Goal: Information Seeking & Learning: Understand process/instructions

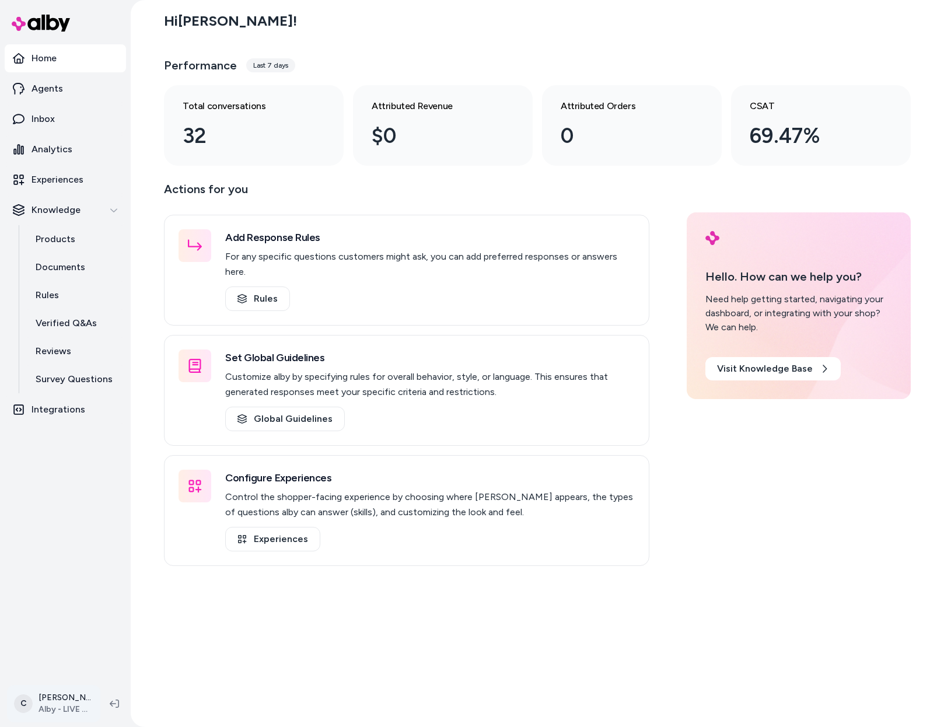
click at [50, 695] on html "Home Agents Inbox Analytics Experiences Knowledge Products Documents Rules Veri…" at bounding box center [472, 363] width 944 height 727
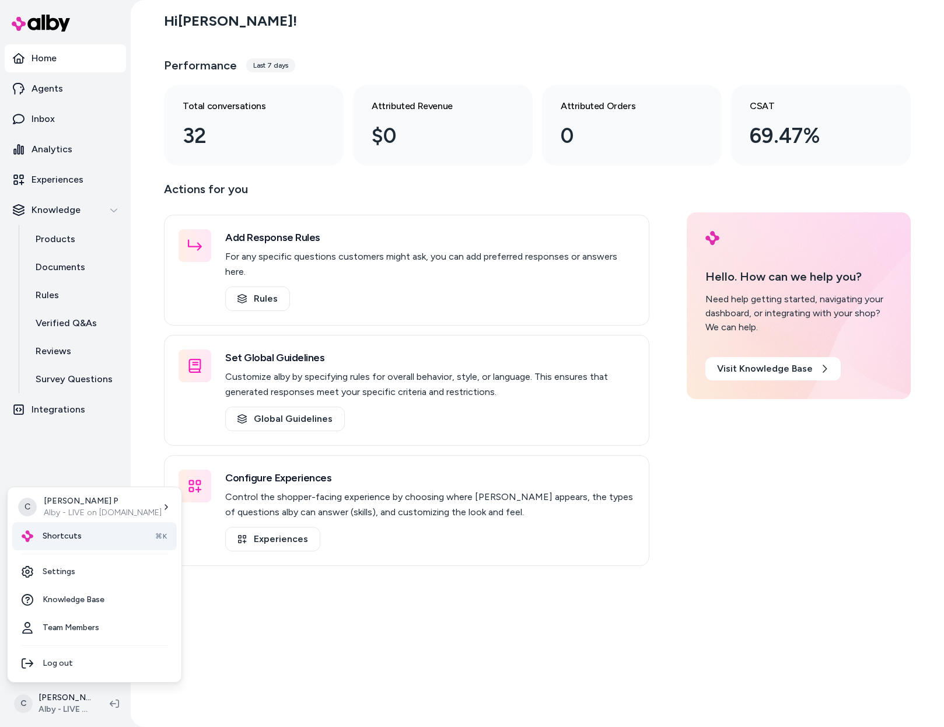
click at [56, 536] on span "Shortcuts" at bounding box center [62, 536] width 39 height 12
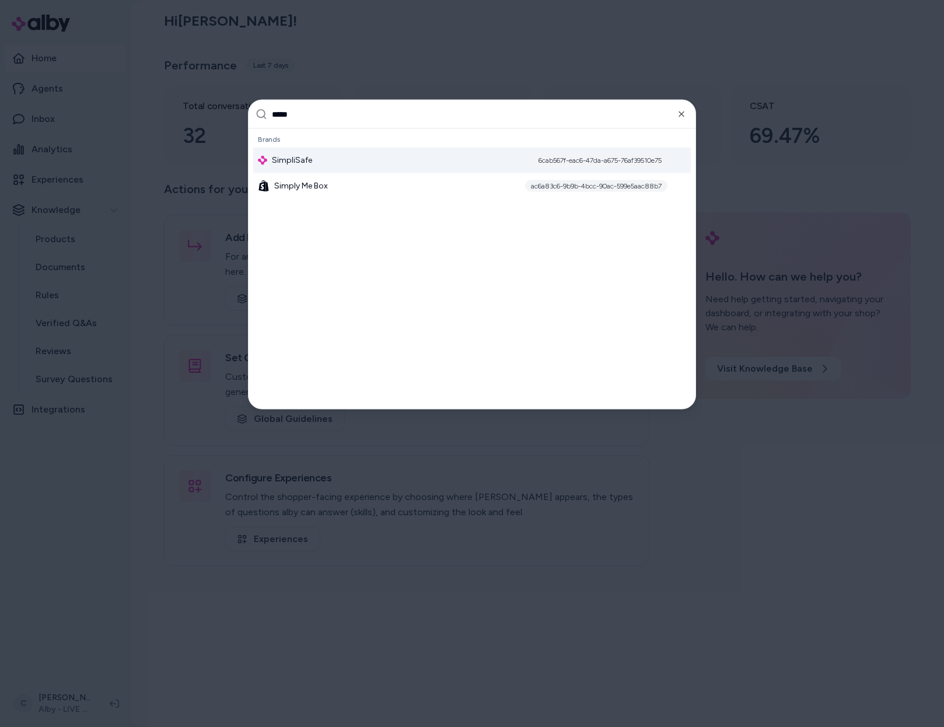
type input "******"
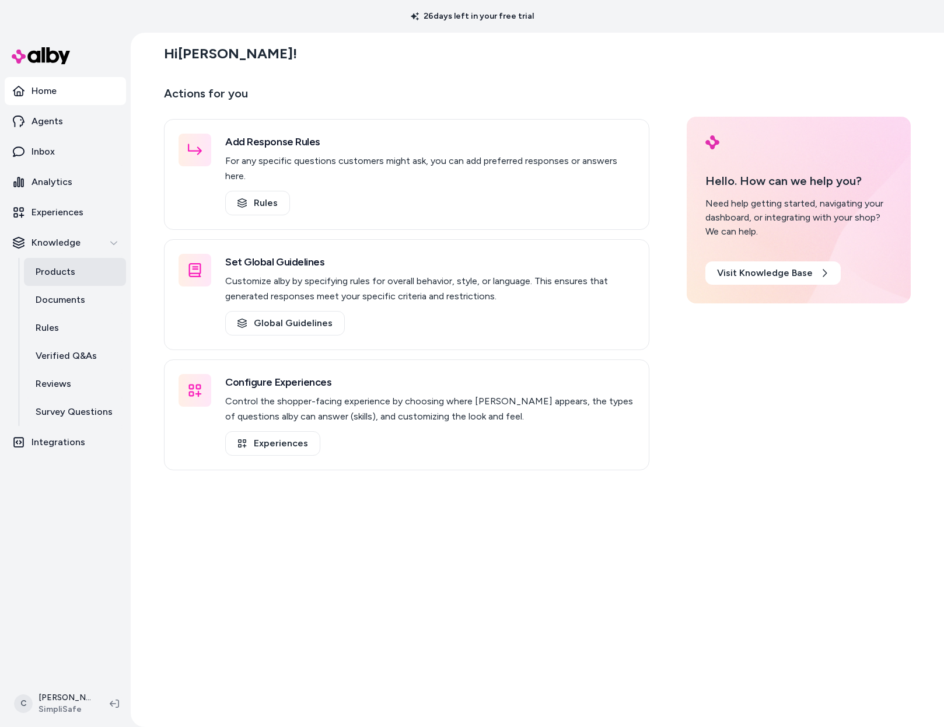
click at [68, 283] on link "Products" at bounding box center [75, 272] width 102 height 28
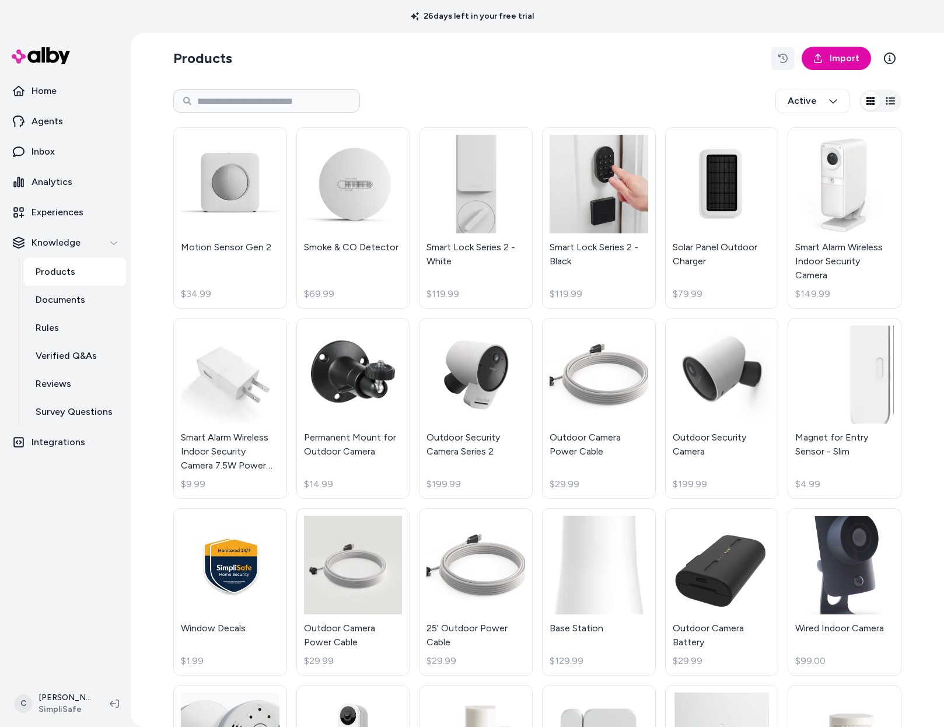
click at [781, 53] on button "button" at bounding box center [782, 58] width 23 height 23
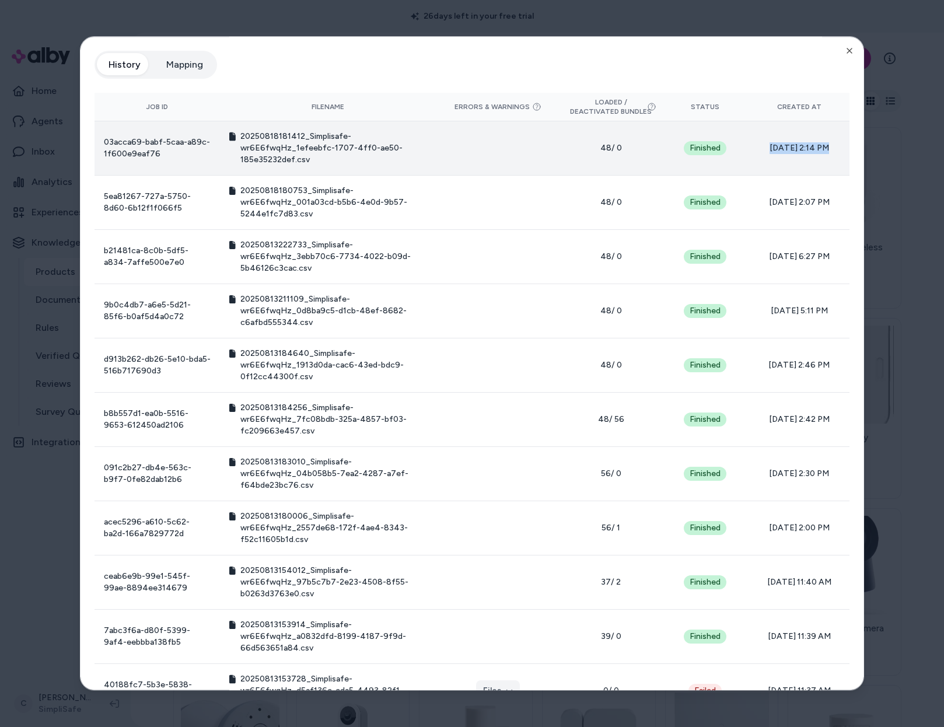
drag, startPoint x: 810, startPoint y: 146, endPoint x: 715, endPoint y: 150, distance: 94.6
click at [715, 150] on tr "03acca69-babf-5caa-a89c-1f600e9eaf76 20250818181412_Simplisafe-wr6E6fwqHz_1efee…" at bounding box center [472, 148] width 755 height 54
click at [821, 150] on span "08/18/25 - 2:14 PM" at bounding box center [799, 148] width 82 height 12
drag, startPoint x: 812, startPoint y: 148, endPoint x: 734, endPoint y: 148, distance: 78.2
click at [732, 148] on tr "03acca69-babf-5caa-a89c-1f600e9eaf76 20250818181412_Simplisafe-wr6E6fwqHz_1efee…" at bounding box center [472, 148] width 755 height 54
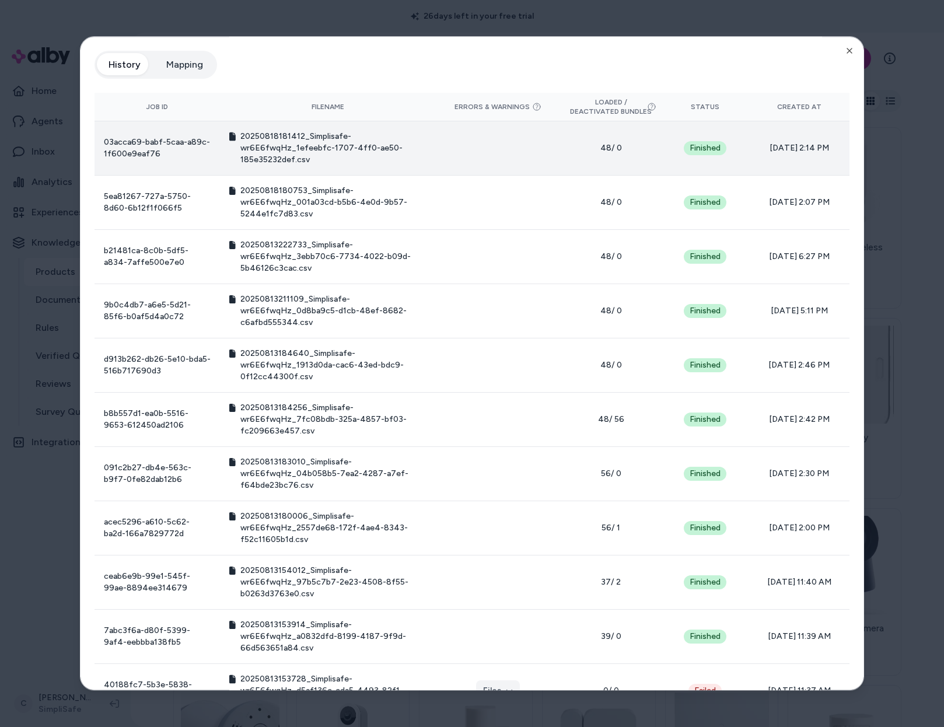
click at [817, 141] on td "08/18/25 - 2:14 PM" at bounding box center [799, 148] width 100 height 54
drag, startPoint x: 825, startPoint y: 147, endPoint x: 734, endPoint y: 152, distance: 90.6
click at [734, 152] on tr "03acca69-babf-5caa-a89c-1f600e9eaf76 20250818181412_Simplisafe-wr6E6fwqHz_1efee…" at bounding box center [472, 148] width 755 height 54
click at [736, 152] on td "Finished" at bounding box center [705, 148] width 88 height 54
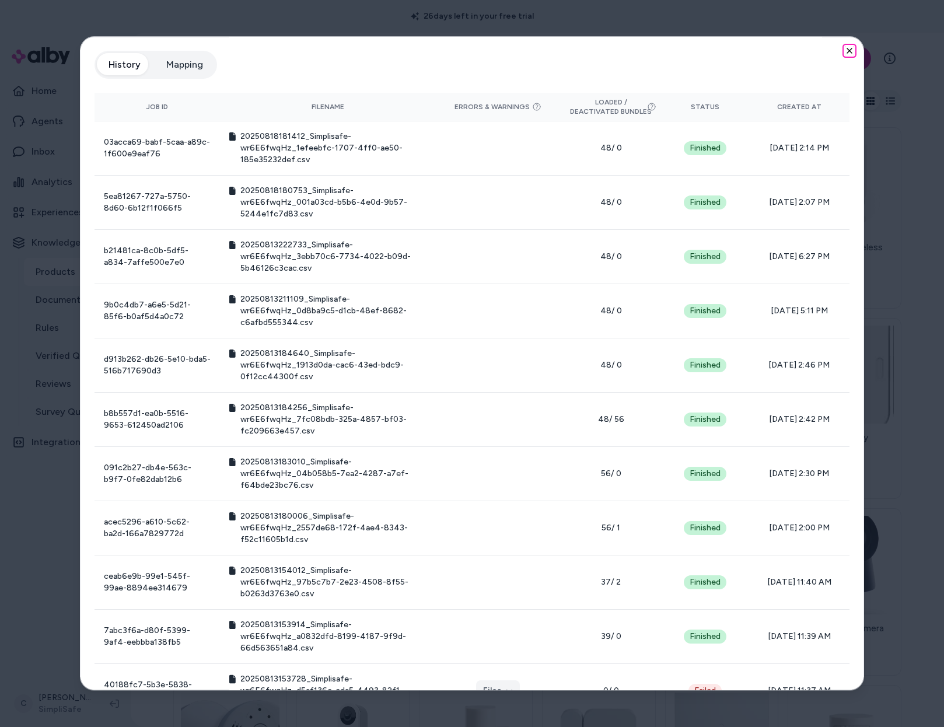
click at [845, 47] on icon "button" at bounding box center [849, 50] width 9 height 9
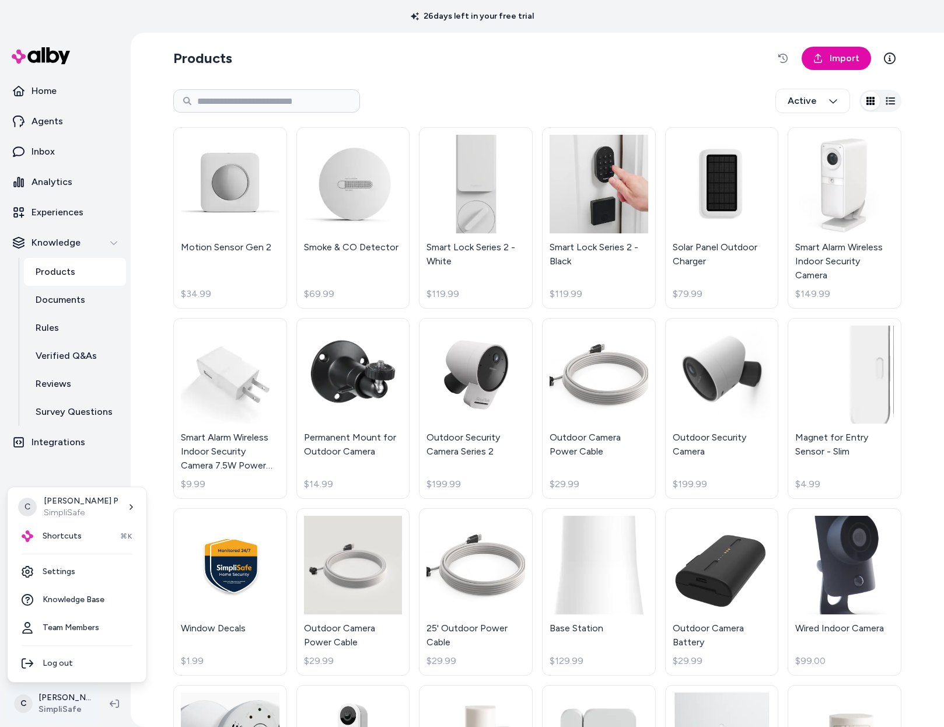
click at [57, 702] on html "26 days left in your free trial Home Agents Inbox Analytics Experiences Knowled…" at bounding box center [472, 363] width 944 height 727
click at [797, 60] on html "26 days left in your free trial Home Agents Inbox Analytics Experiences Knowled…" at bounding box center [472, 363] width 944 height 727
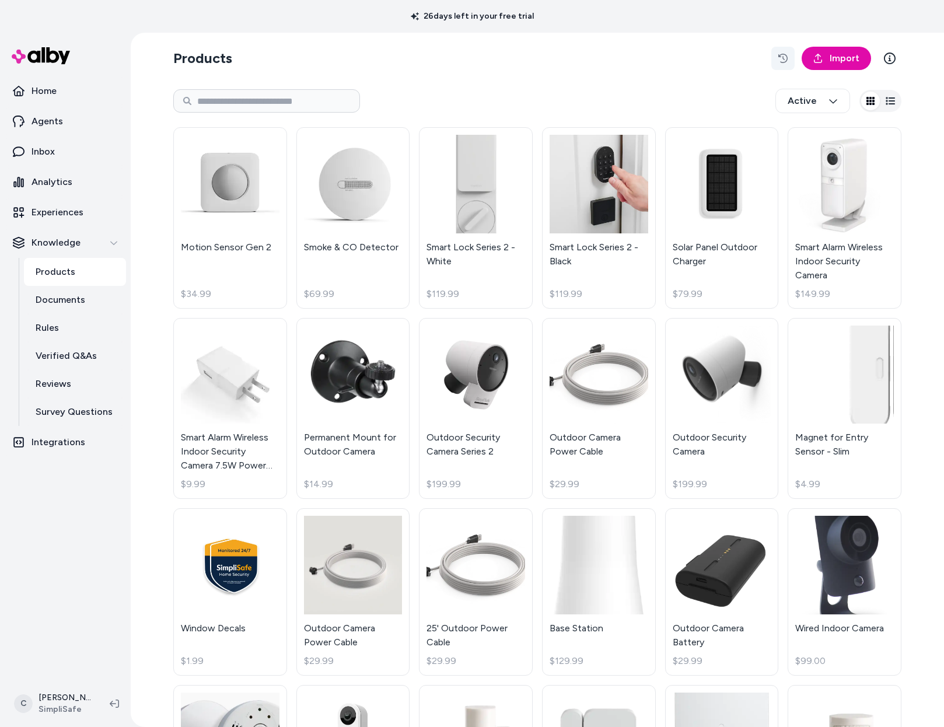
click at [779, 57] on icon "button" at bounding box center [782, 58] width 9 height 9
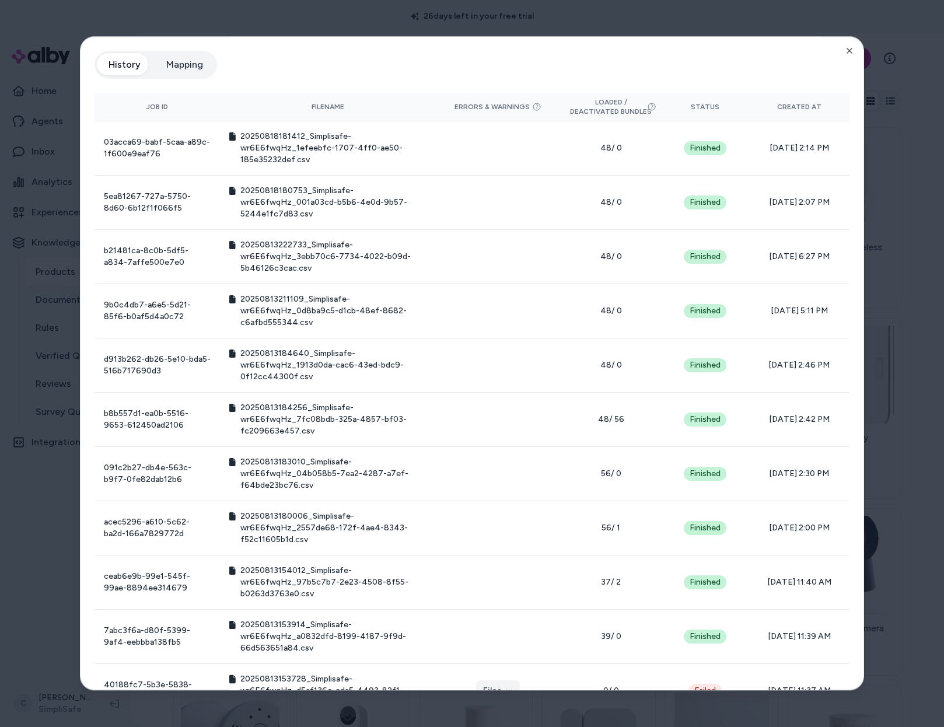
drag, startPoint x: 806, startPoint y: 151, endPoint x: 862, endPoint y: 148, distance: 56.1
click at [855, 149] on div "Product Feed View the history of product feeds for this brand. You can also vie…" at bounding box center [472, 363] width 784 height 654
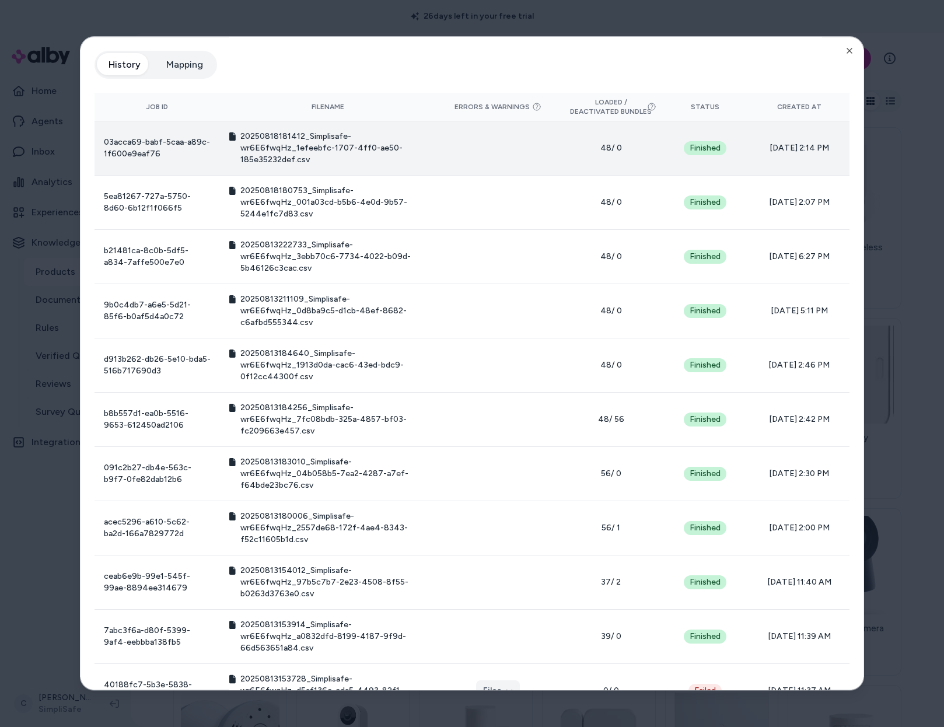
click at [772, 147] on span "08/18/25 - 2:14 PM" at bounding box center [799, 148] width 82 height 12
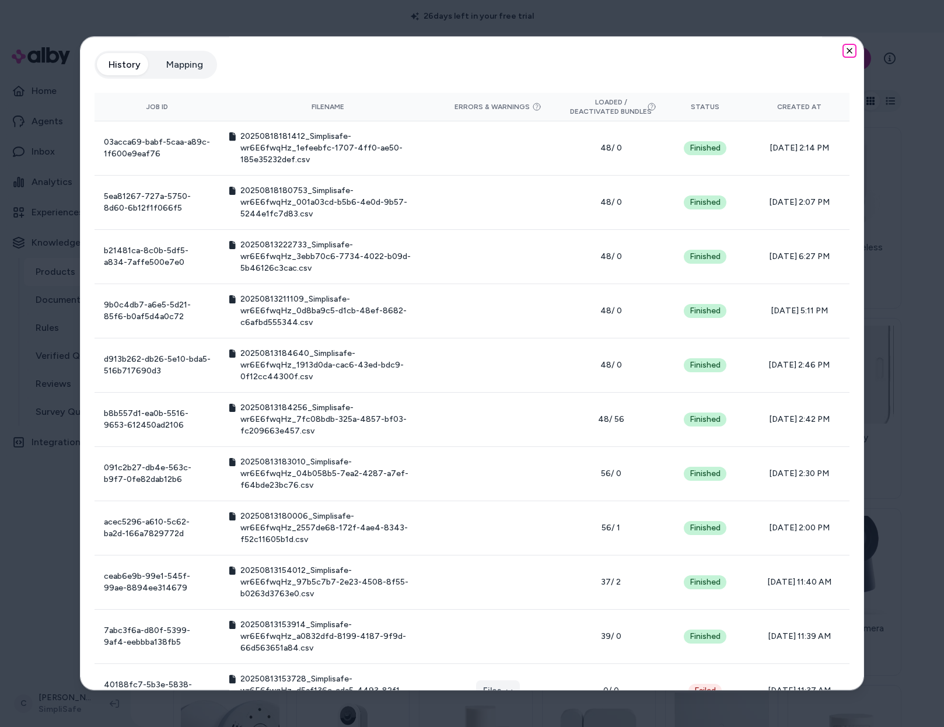
click at [845, 50] on icon "button" at bounding box center [849, 50] width 9 height 9
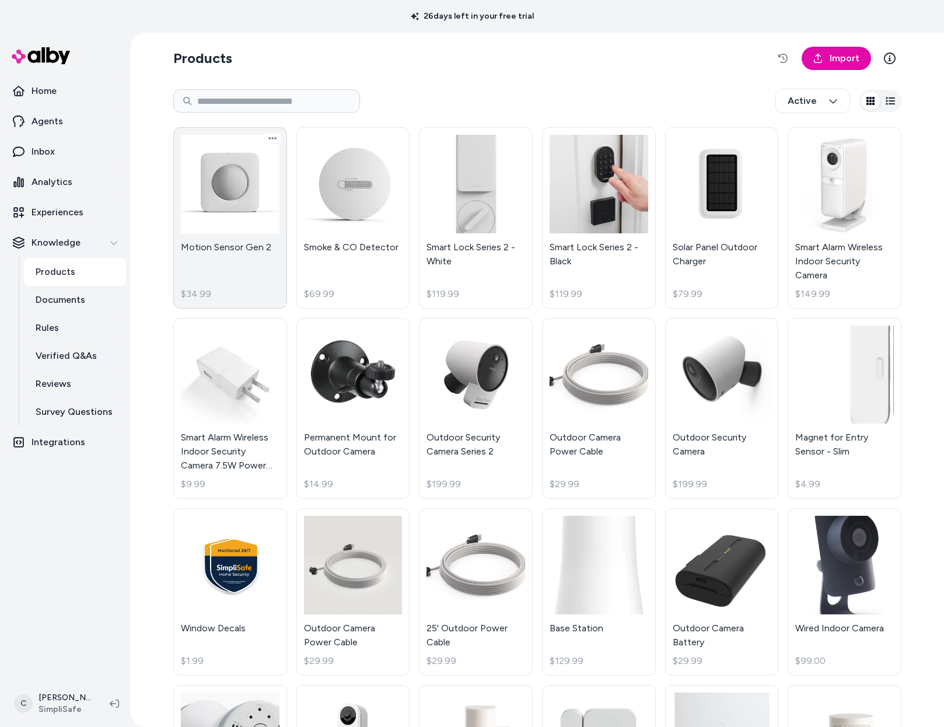
click at [218, 242] on link "Motion Sensor Gen 2 $34.99" at bounding box center [230, 217] width 114 height 181
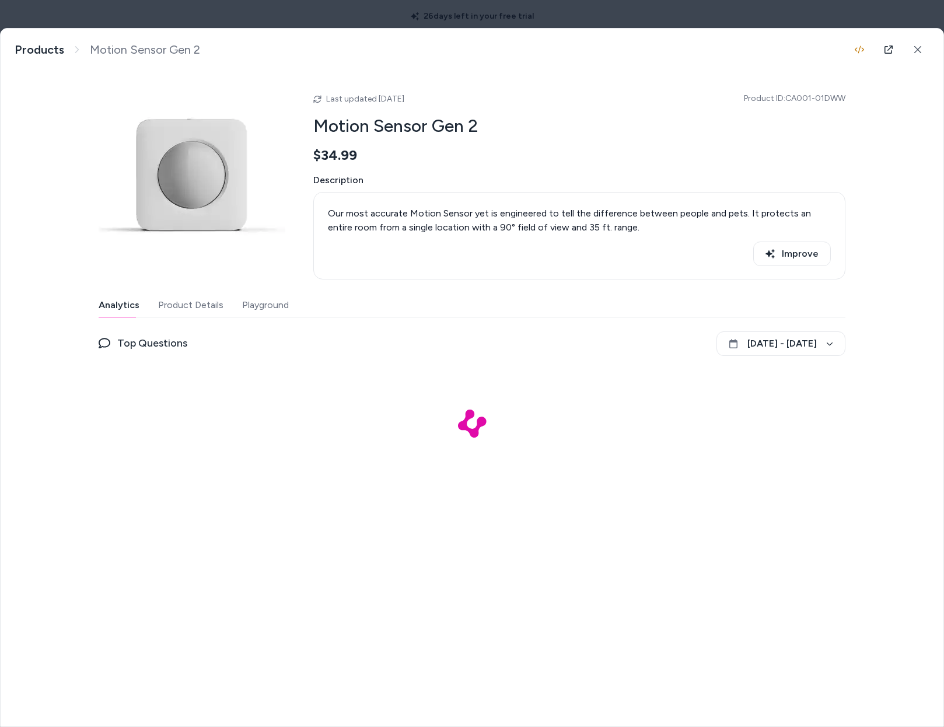
click at [418, 98] on div "Last updated Aug 18, 2025 Product ID: CA001-01DWW" at bounding box center [579, 99] width 532 height 14
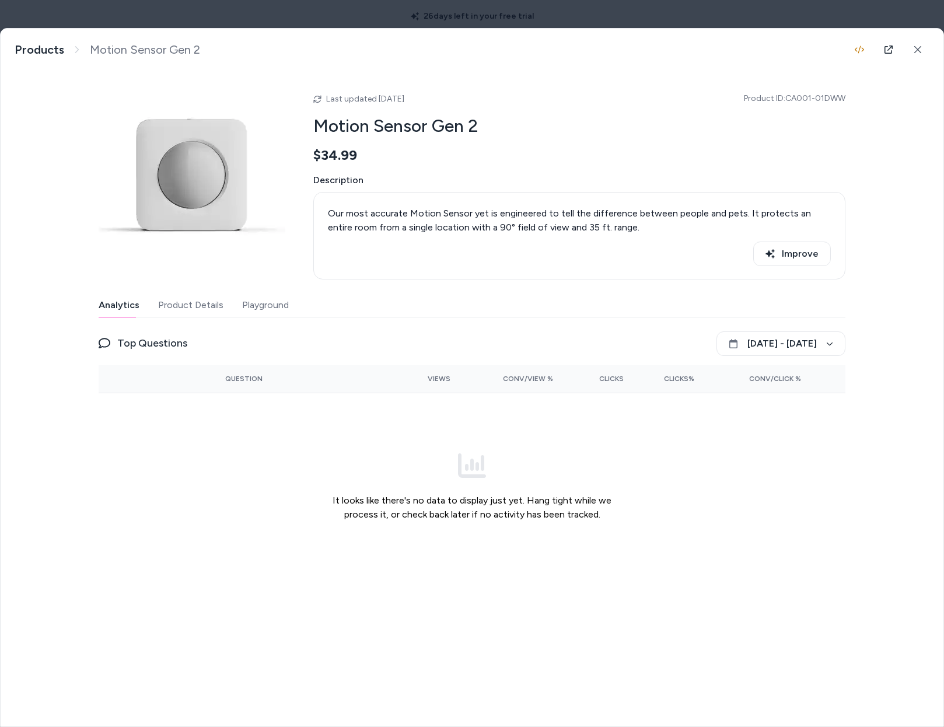
click at [404, 99] on span "Last updated Aug 18, 2025" at bounding box center [365, 99] width 78 height 10
click at [308, 23] on body "26 days left in your free trial Home Agents Inbox Analytics Experiences Knowled…" at bounding box center [472, 363] width 944 height 727
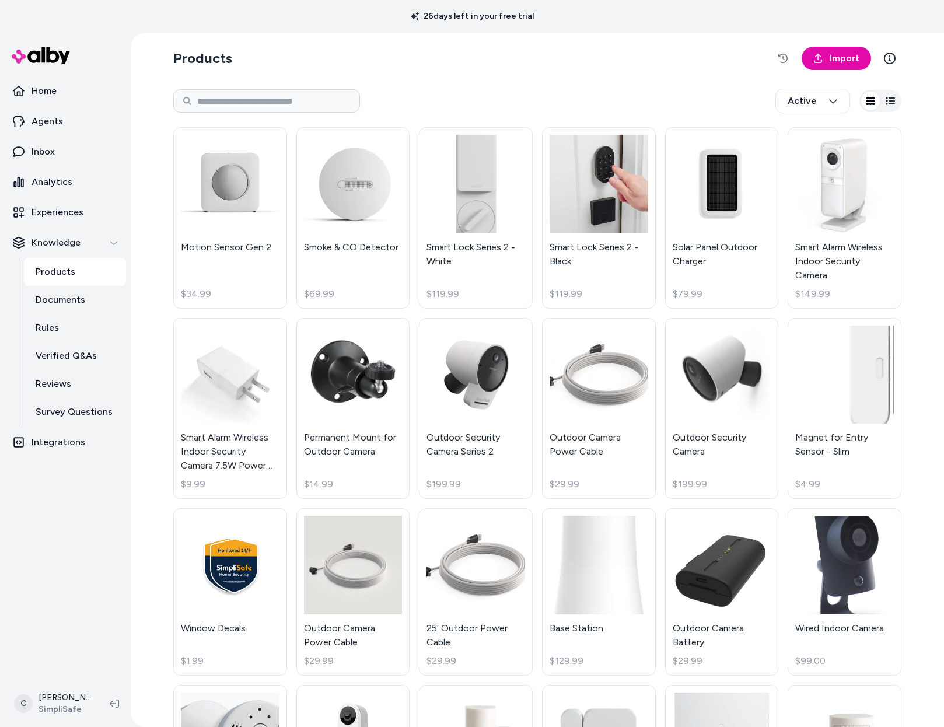
click at [56, 712] on html "26 days left in your free trial Home Agents Inbox Analytics Experiences Knowled…" at bounding box center [472, 363] width 944 height 727
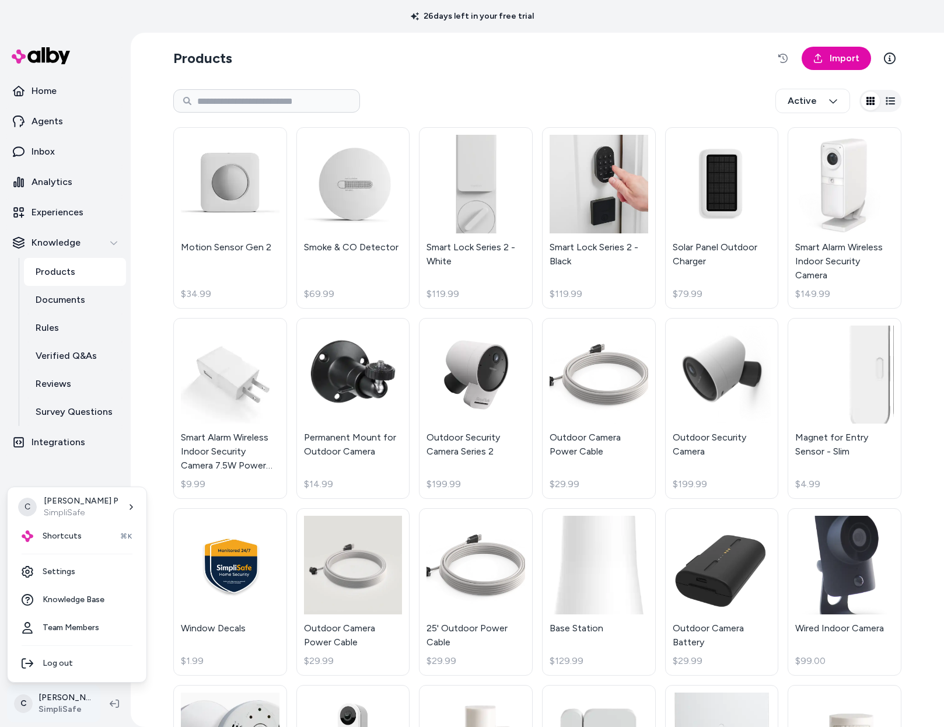
click at [63, 699] on html "26 days left in your free trial Home Agents Inbox Analytics Experiences Knowled…" at bounding box center [472, 363] width 944 height 727
click at [97, 465] on html "26 days left in your free trial Home Agents Inbox Analytics Experiences Knowled…" at bounding box center [472, 363] width 944 height 727
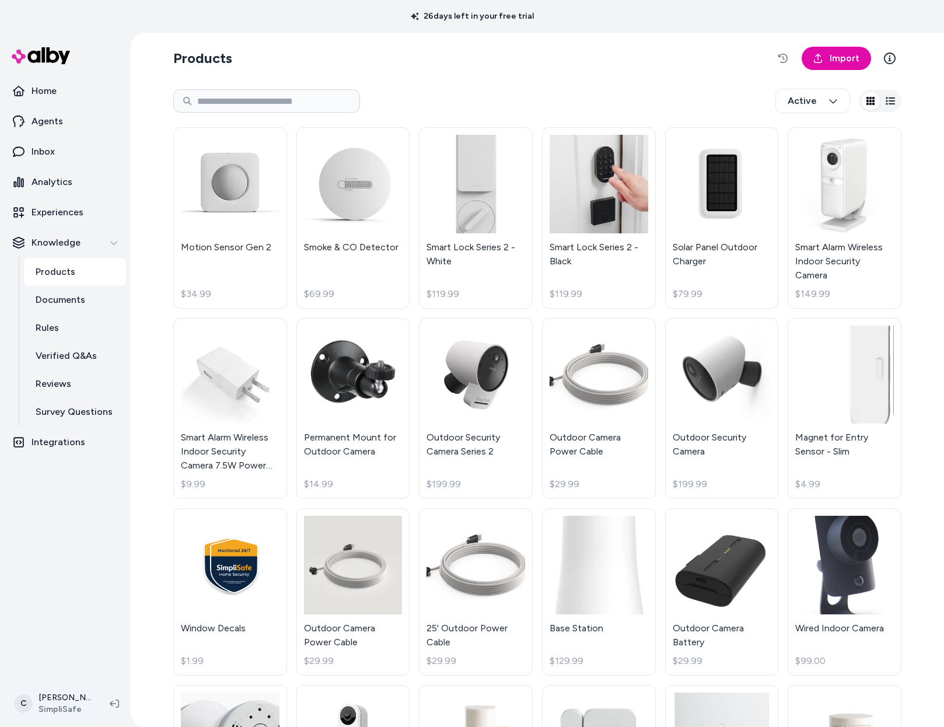
click at [59, 697] on html "26 days left in your free trial Home Agents Inbox Analytics Experiences Knowled…" at bounding box center [472, 363] width 944 height 727
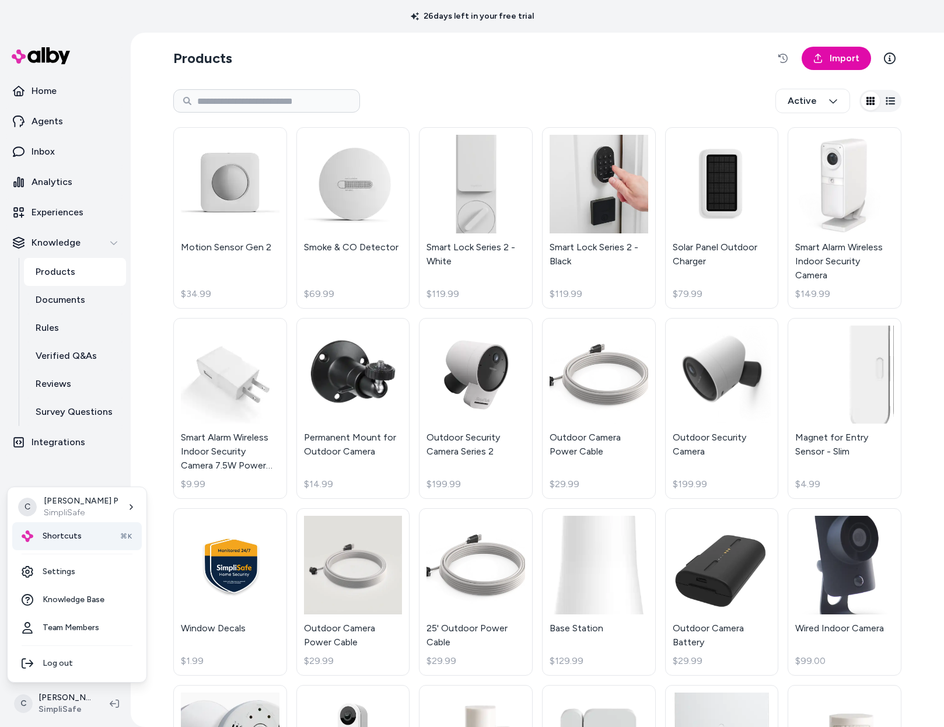
click at [71, 542] on div "Shortcuts ⌘K" at bounding box center [77, 536] width 130 height 28
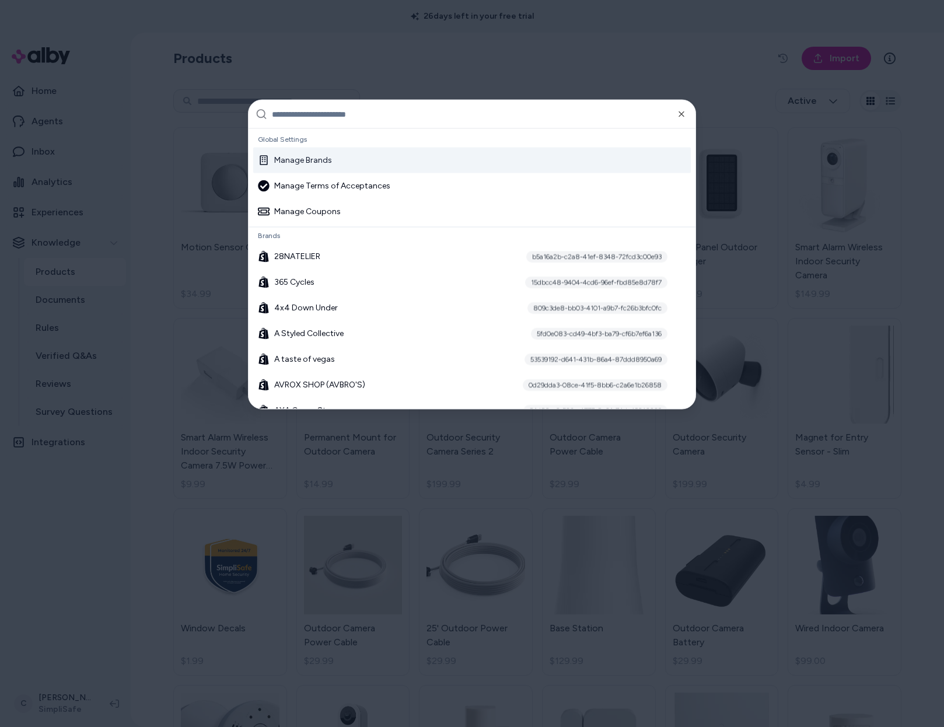
click at [71, 546] on div at bounding box center [472, 363] width 944 height 727
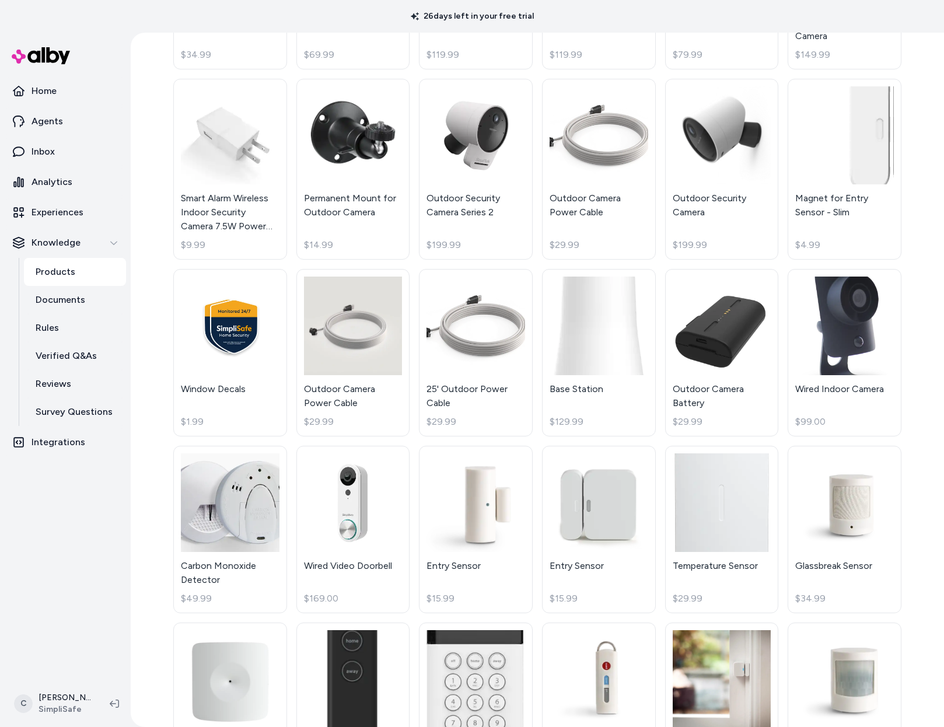
scroll to position [442, 0]
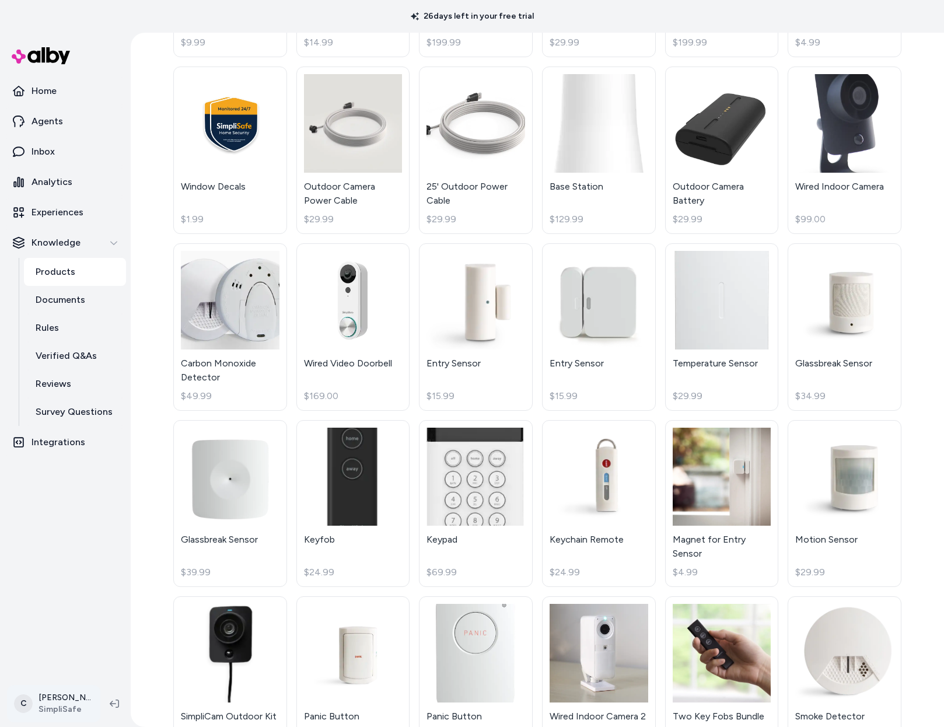
click at [51, 704] on html "26 days left in your free trial Home Agents Inbox Analytics Experiences Knowled…" at bounding box center [472, 363] width 944 height 727
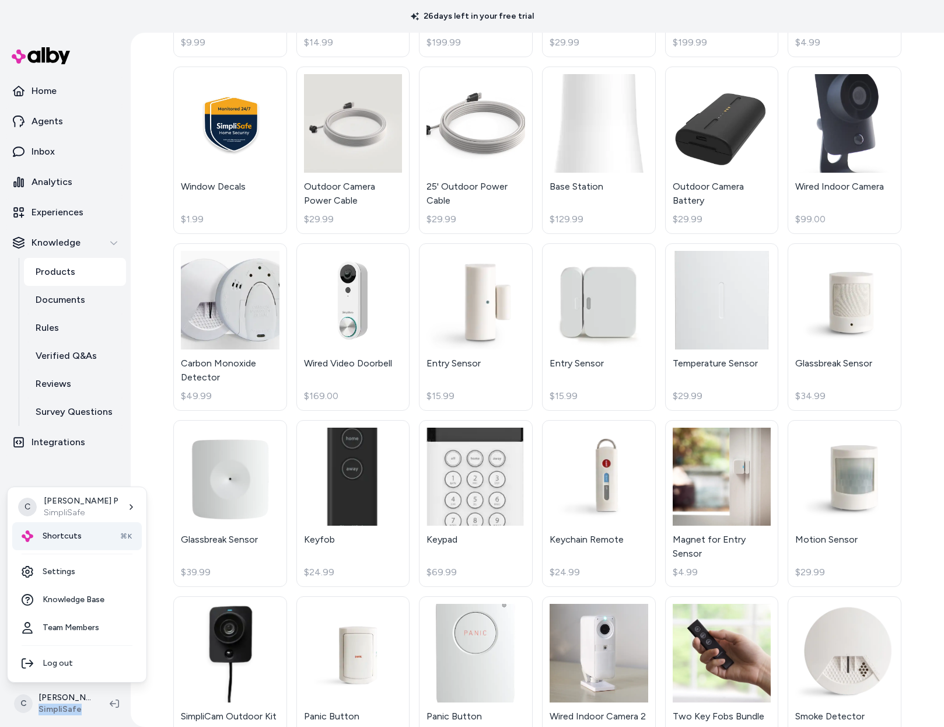
click at [61, 534] on span "Shortcuts" at bounding box center [62, 536] width 39 height 12
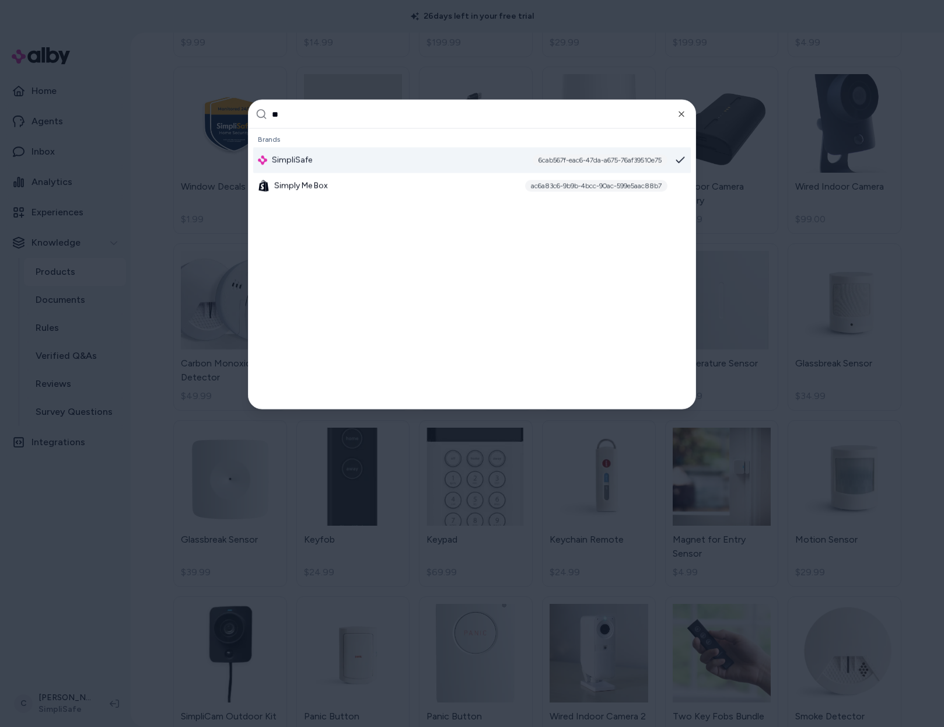
type input "*"
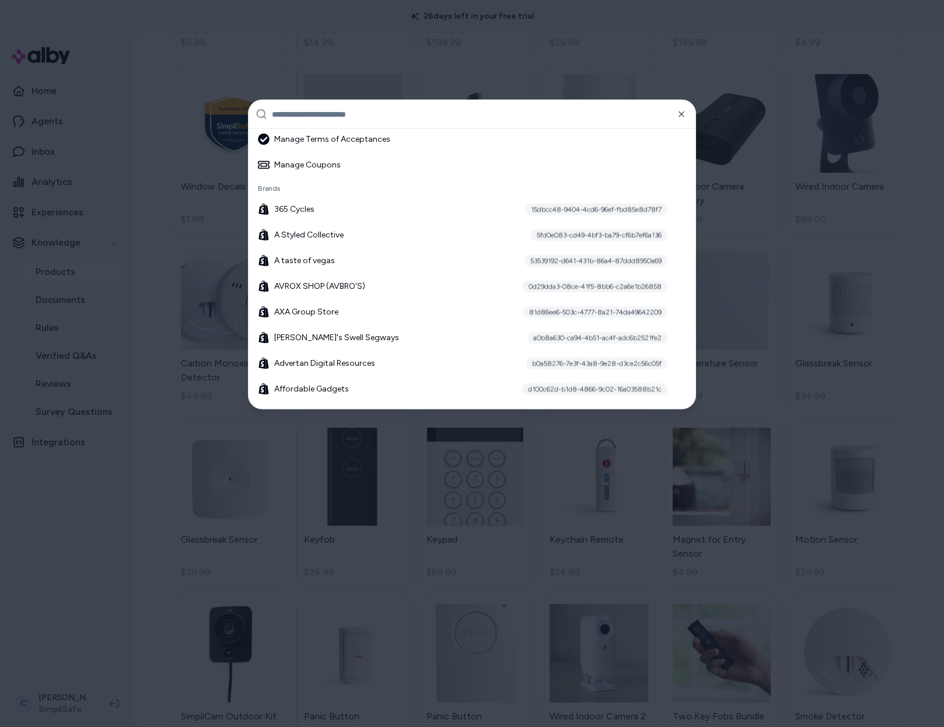
scroll to position [271, 0]
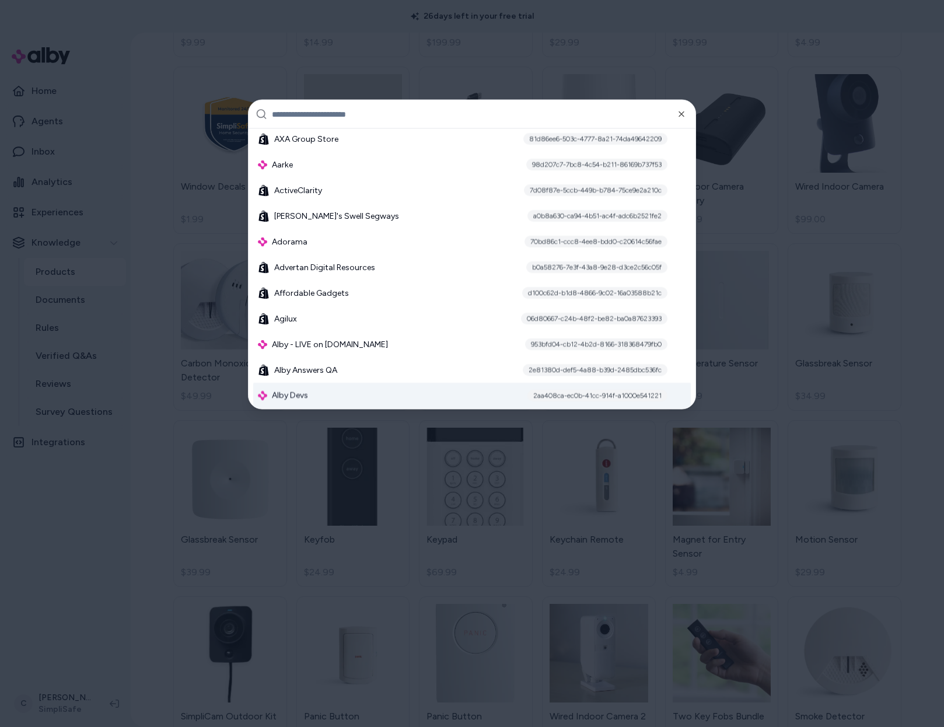
click at [183, 500] on div at bounding box center [472, 363] width 944 height 727
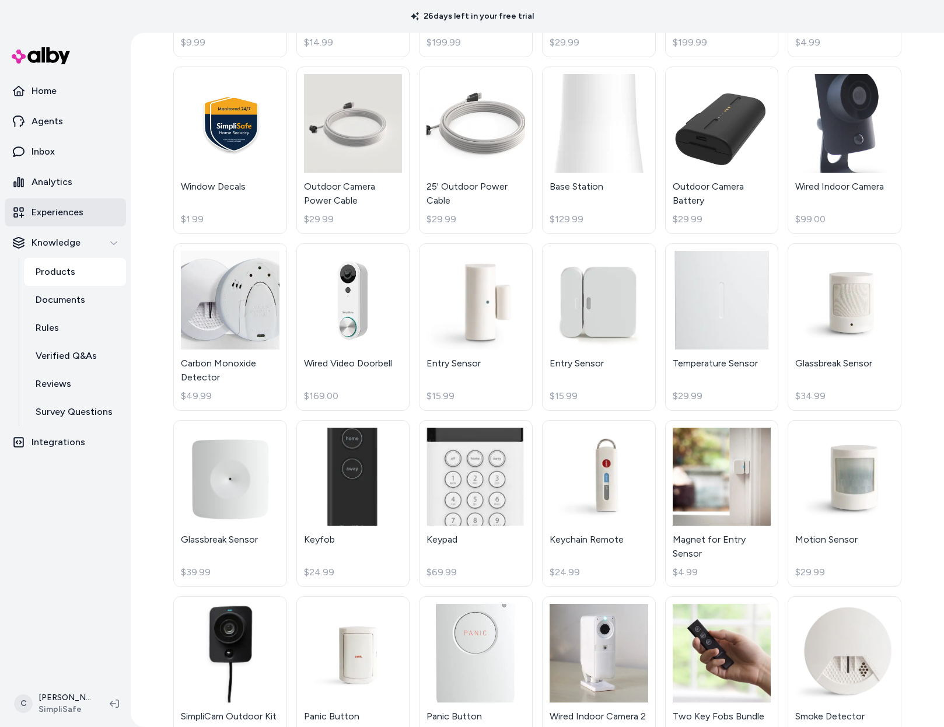
drag, startPoint x: 65, startPoint y: 201, endPoint x: 86, endPoint y: 207, distance: 21.8
click at [65, 201] on link "Experiences" at bounding box center [65, 212] width 121 height 28
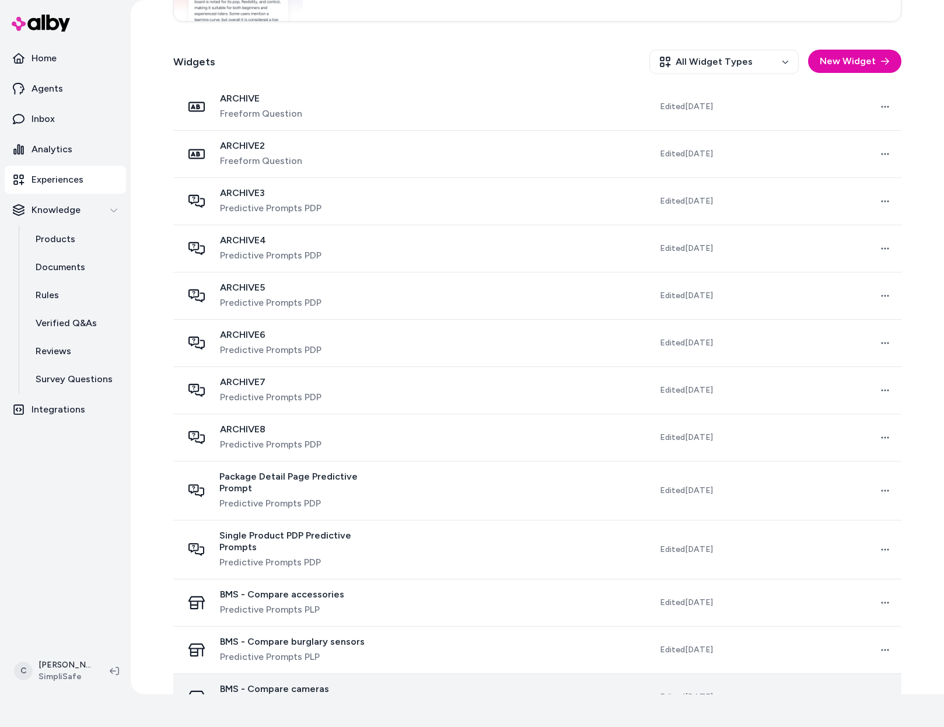
scroll to position [330, 0]
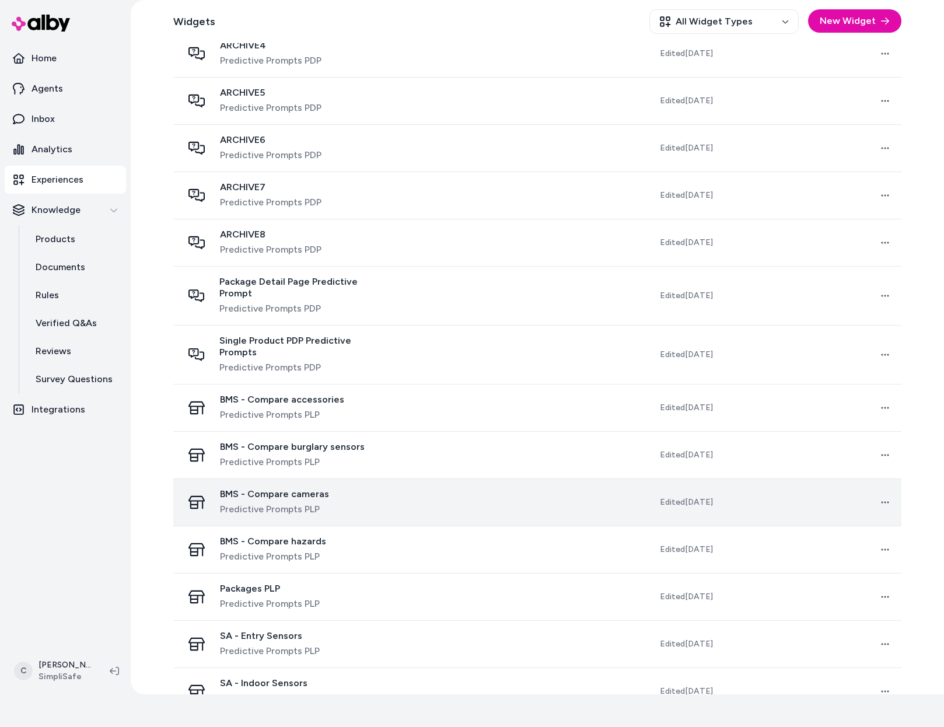
click at [333, 488] on div "BMS - Compare cameras Predictive Prompts PLP" at bounding box center [285, 502] width 205 height 28
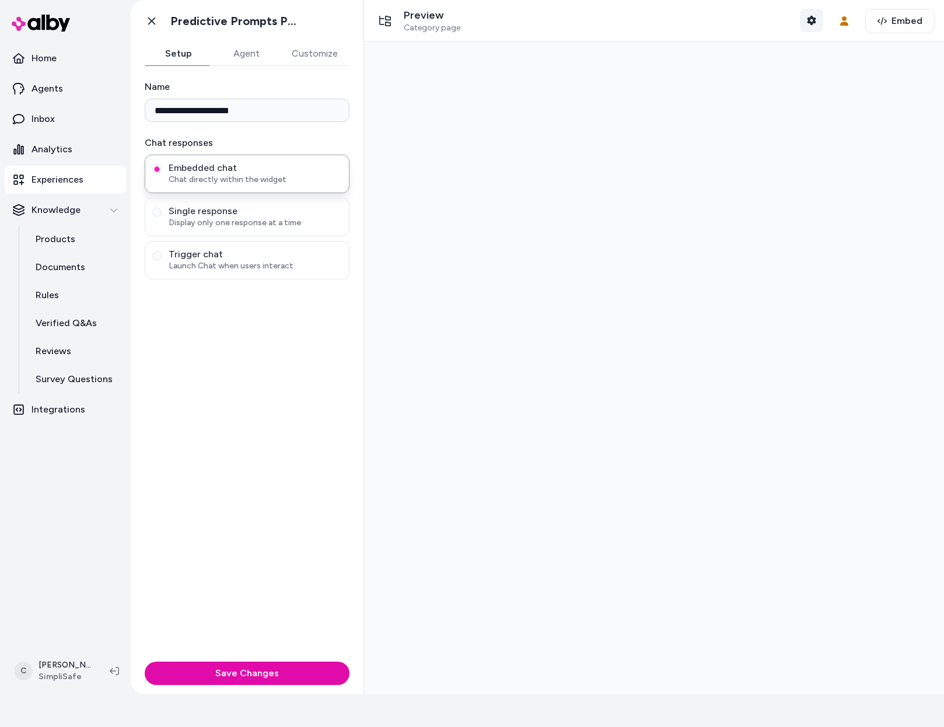
click at [807, 24] on icon "button" at bounding box center [811, 20] width 9 height 9
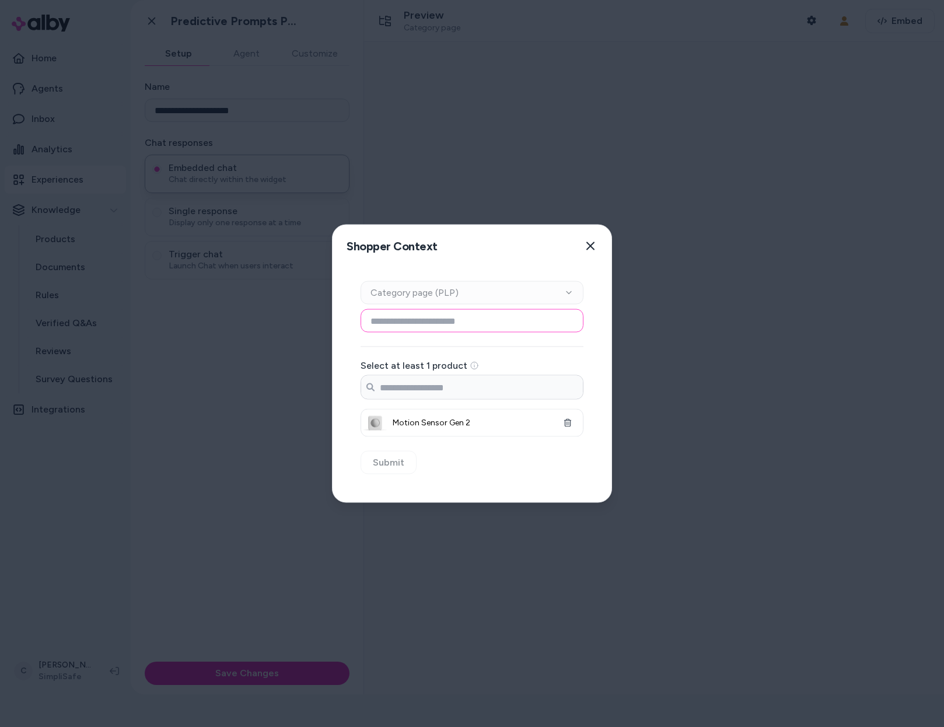
click at [489, 318] on input at bounding box center [472, 320] width 223 height 23
drag, startPoint x: 439, startPoint y: 245, endPoint x: 349, endPoint y: 248, distance: 90.5
click at [353, 249] on div "Shopper Context Pick a shopper context to use for previewing this widget. Close" at bounding box center [472, 246] width 279 height 42
click at [358, 251] on h2 "Shopper Context" at bounding box center [390, 246] width 96 height 24
click at [596, 242] on button "Close" at bounding box center [590, 246] width 23 height 23
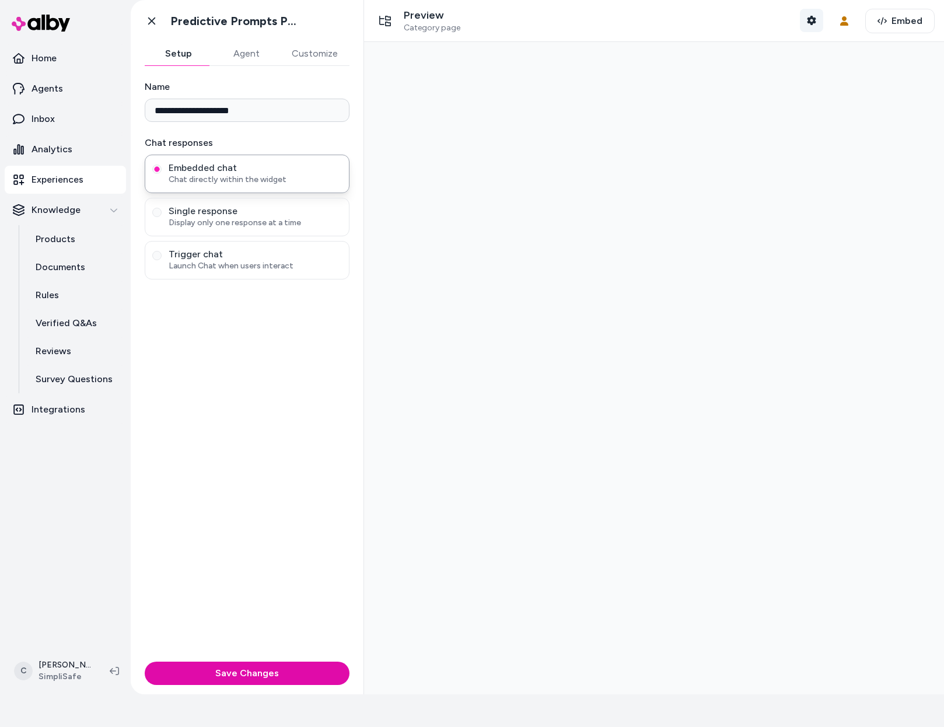
click at [809, 16] on icon "button" at bounding box center [811, 20] width 9 height 9
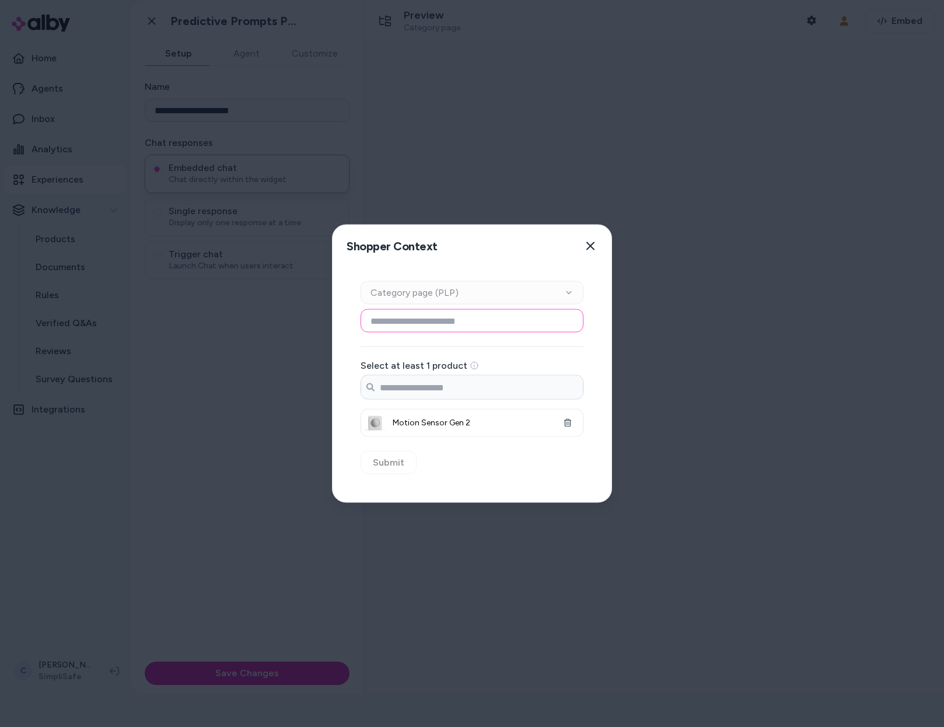
drag, startPoint x: 511, startPoint y: 310, endPoint x: 536, endPoint y: 337, distance: 36.3
click at [512, 312] on input at bounding box center [472, 320] width 223 height 23
drag, startPoint x: 657, startPoint y: 213, endPoint x: 610, endPoint y: 244, distance: 56.8
click at [656, 214] on div at bounding box center [472, 363] width 944 height 727
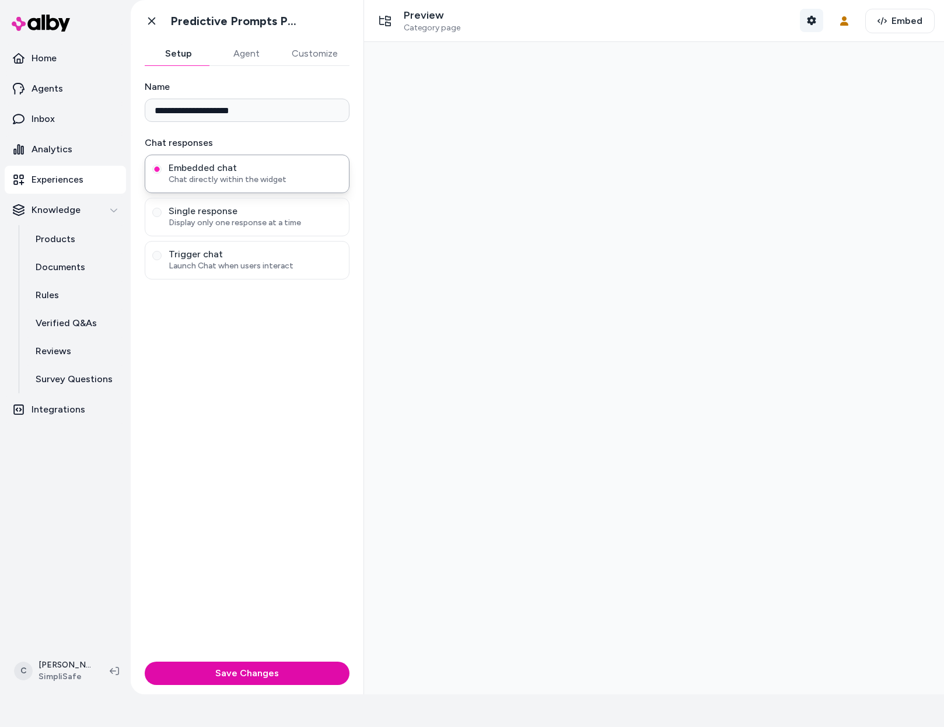
click at [811, 20] on button "Shopper Context" at bounding box center [811, 20] width 23 height 23
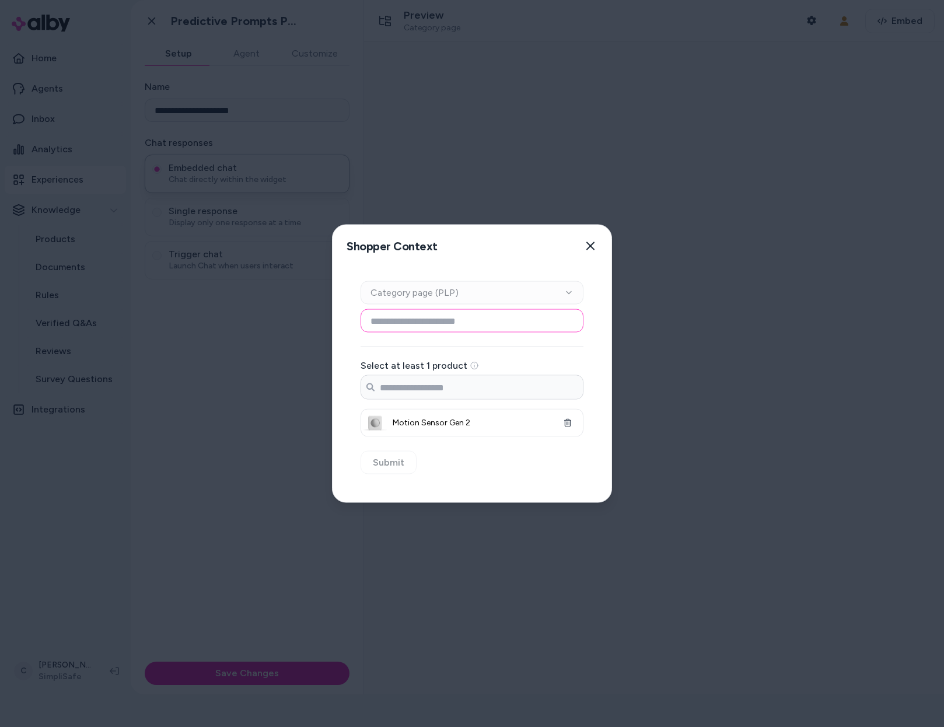
click at [487, 322] on input at bounding box center [472, 320] width 223 height 23
type input "****"
click at [480, 390] on input "Search products..." at bounding box center [472, 387] width 222 height 23
click at [457, 390] on input "Search products..." at bounding box center [472, 387] width 222 height 23
click at [485, 428] on li "Home Security Yard Sign" at bounding box center [472, 420] width 216 height 30
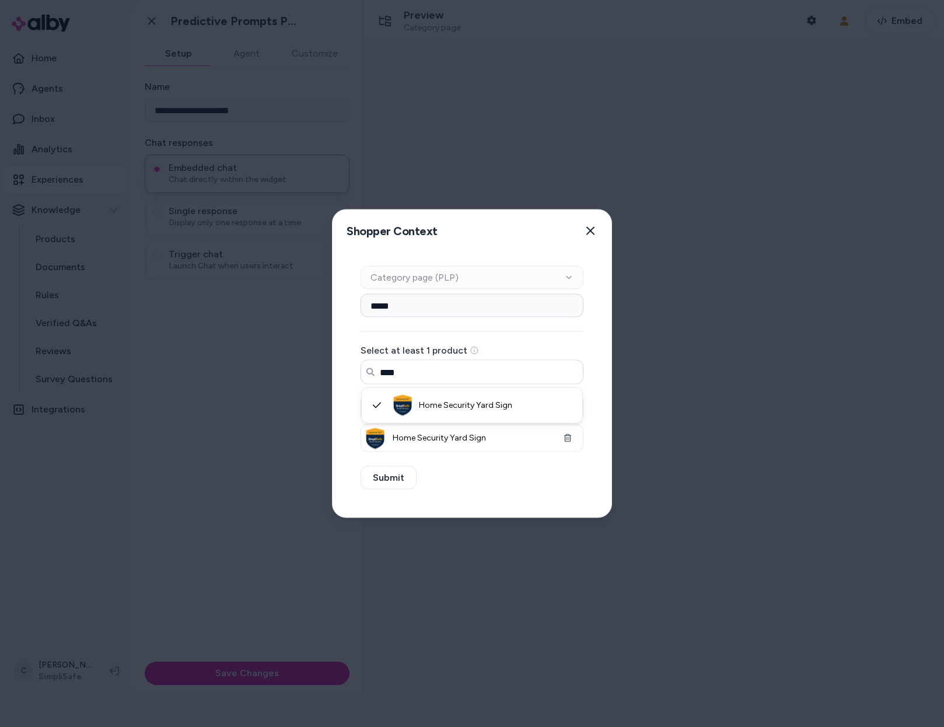
type input "****"
click at [481, 482] on div "Context Type Category page (PLP) Category Setup **** Select at least 1 product …" at bounding box center [472, 384] width 279 height 265
click at [402, 478] on button "Submit" at bounding box center [389, 477] width 56 height 23
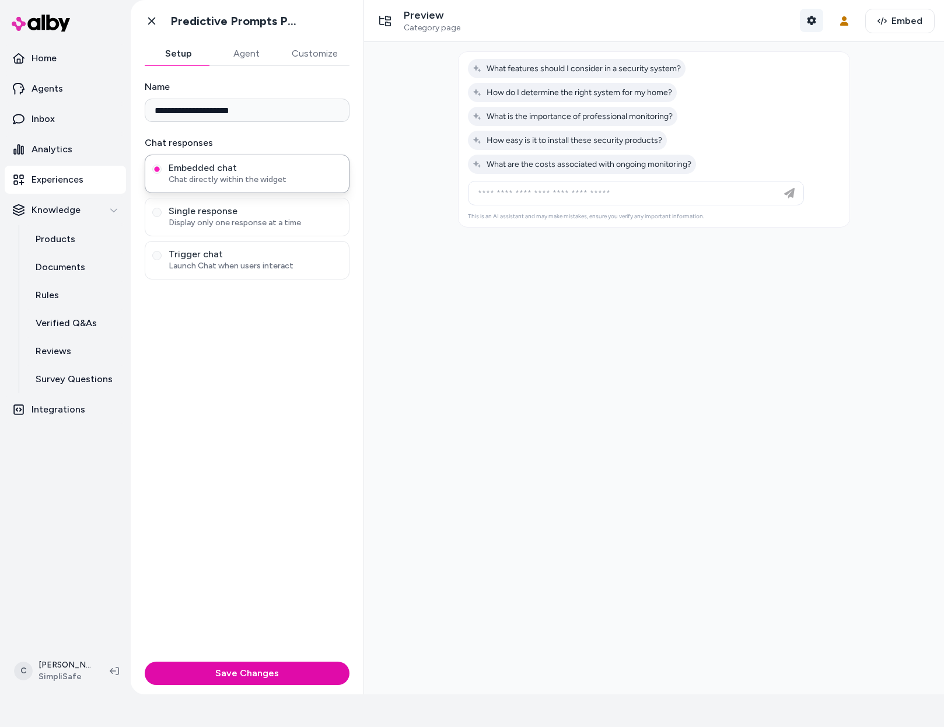
click at [807, 22] on icon "button" at bounding box center [811, 20] width 9 height 9
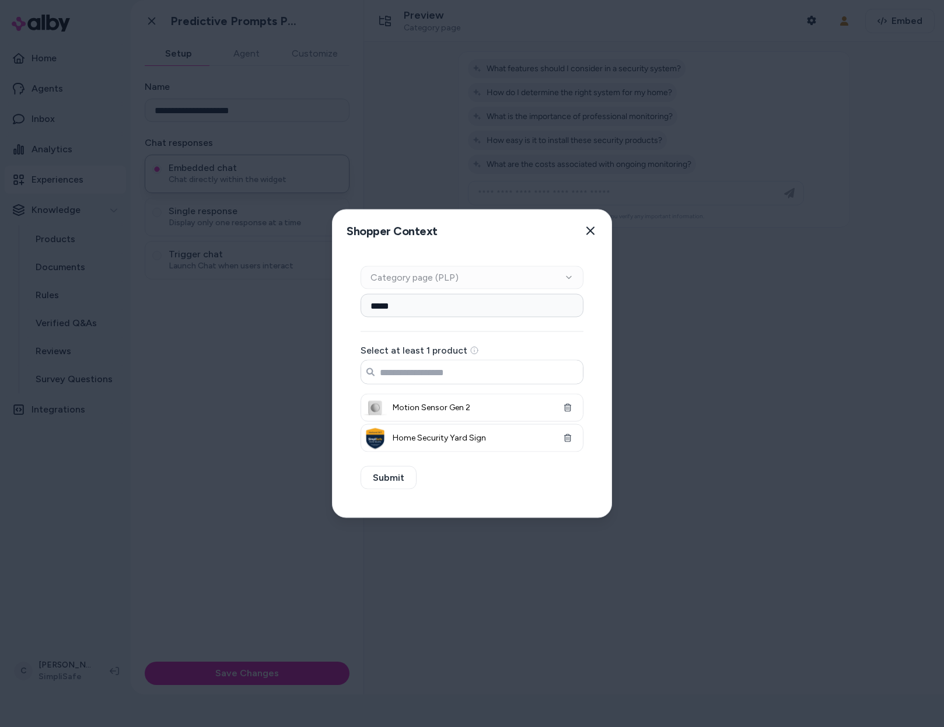
click at [520, 376] on input "Search products..." at bounding box center [472, 372] width 222 height 23
click at [589, 235] on icon "button" at bounding box center [590, 230] width 9 height 9
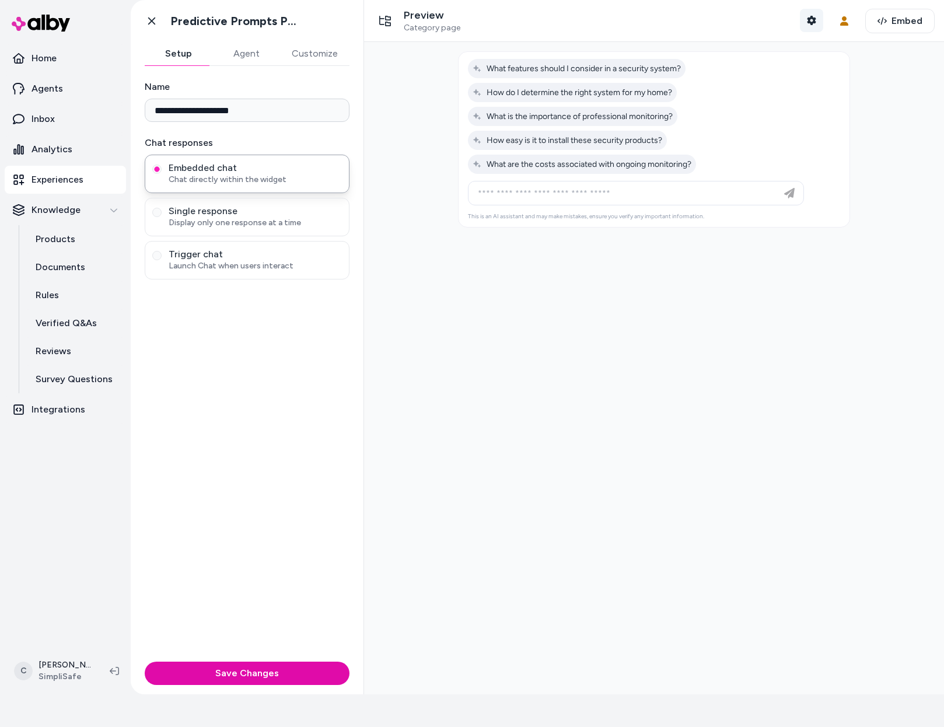
click at [800, 22] on button "Shopper Context" at bounding box center [811, 20] width 23 height 23
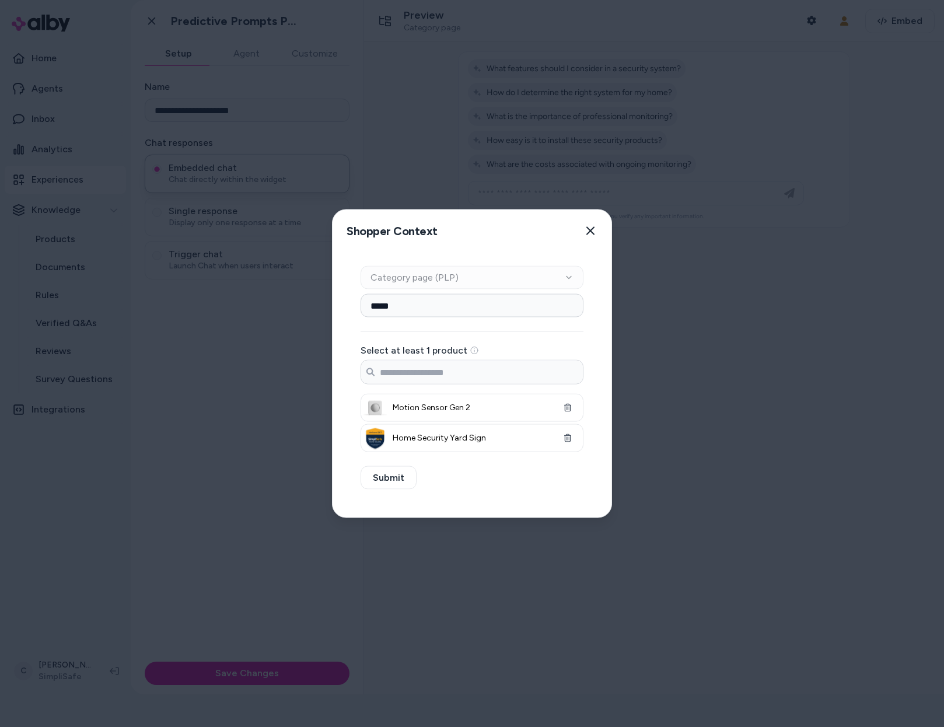
click at [677, 349] on div at bounding box center [472, 363] width 944 height 727
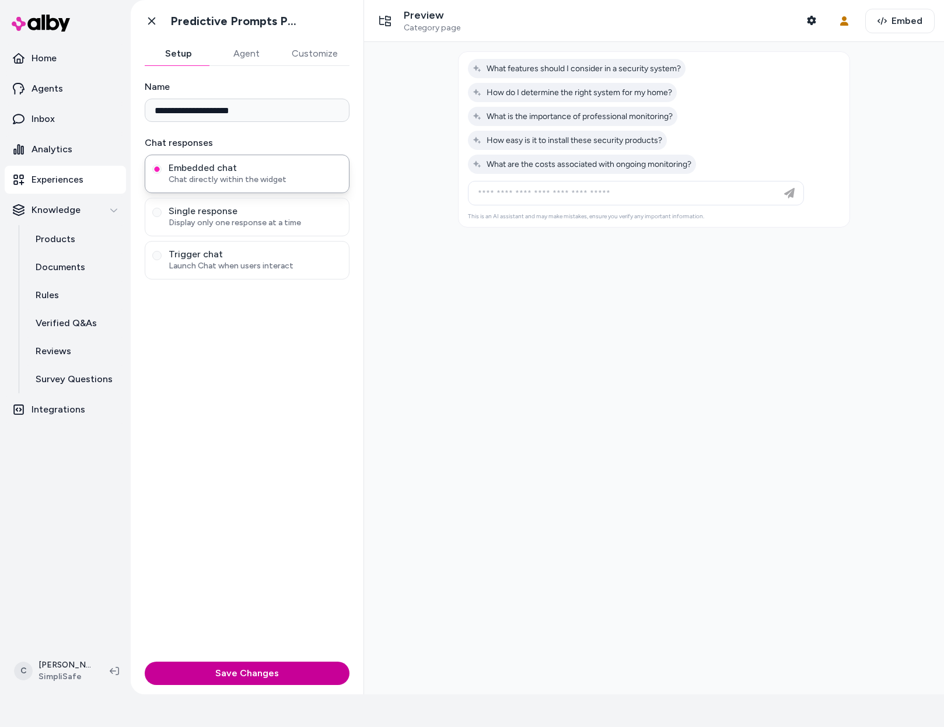
click at [267, 678] on button "Save Changes" at bounding box center [247, 673] width 205 height 23
click at [800, 25] on button "Shopper Context" at bounding box center [811, 20] width 23 height 23
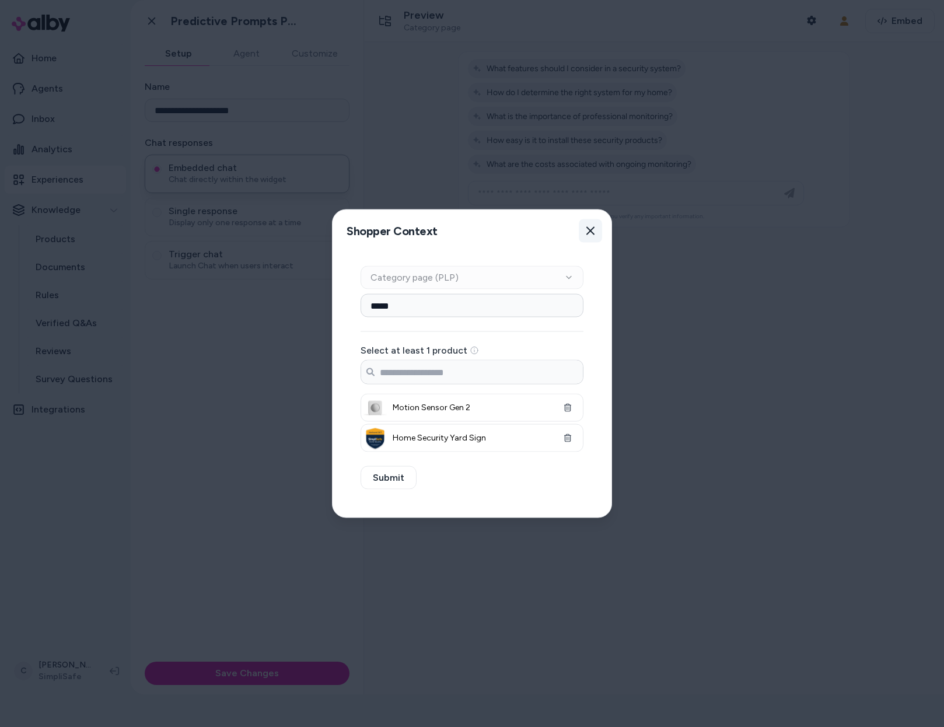
click at [588, 228] on icon "button" at bounding box center [590, 231] width 8 height 8
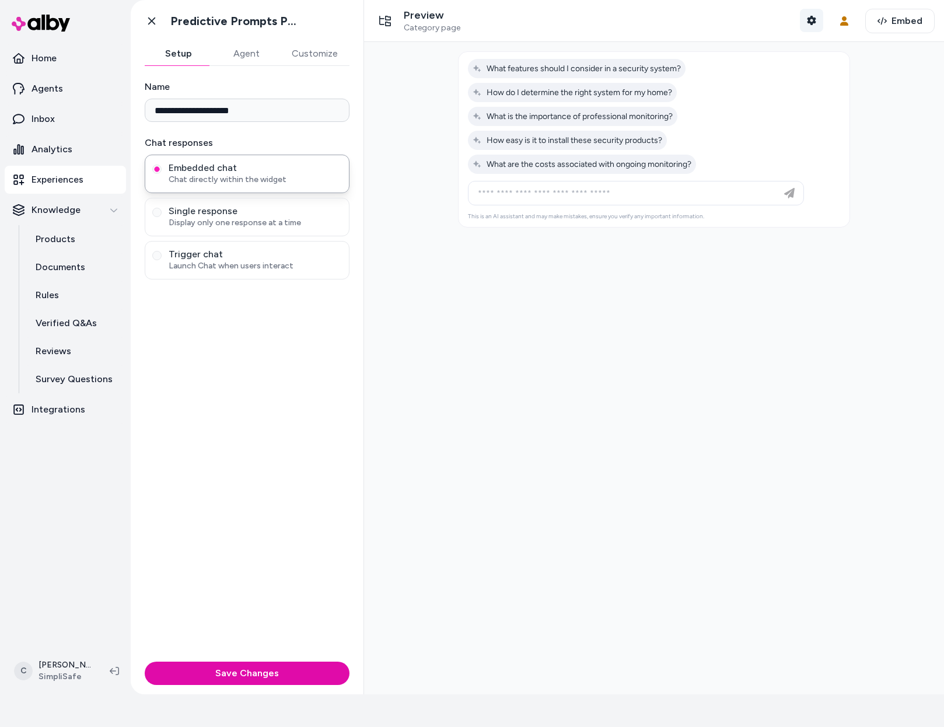
click at [807, 17] on icon "button" at bounding box center [811, 20] width 9 height 9
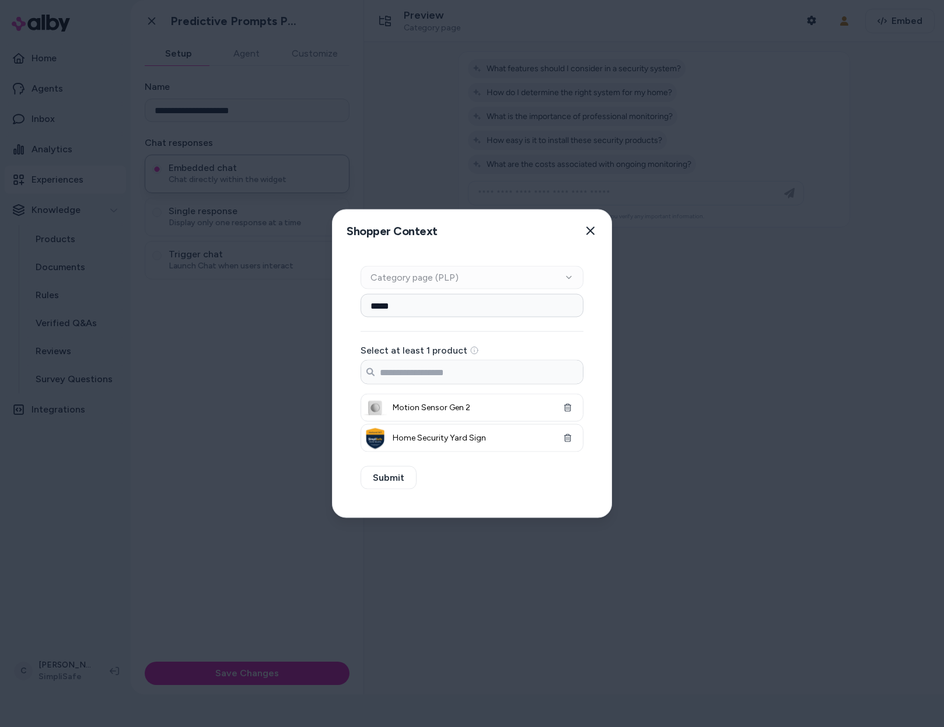
click at [680, 383] on div at bounding box center [472, 363] width 944 height 727
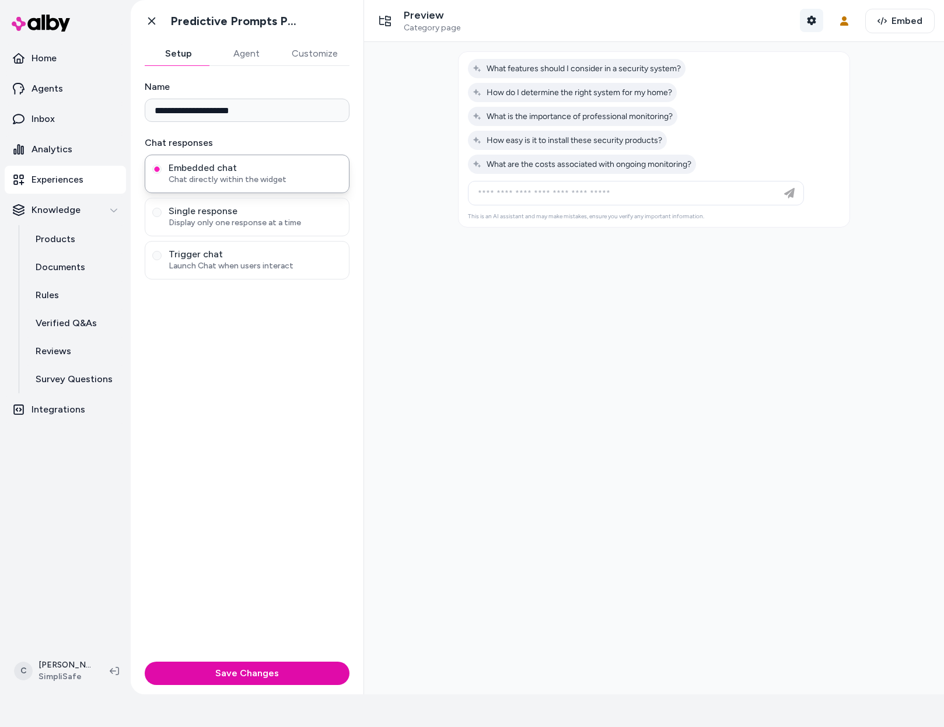
click at [807, 17] on icon "button" at bounding box center [811, 20] width 9 height 9
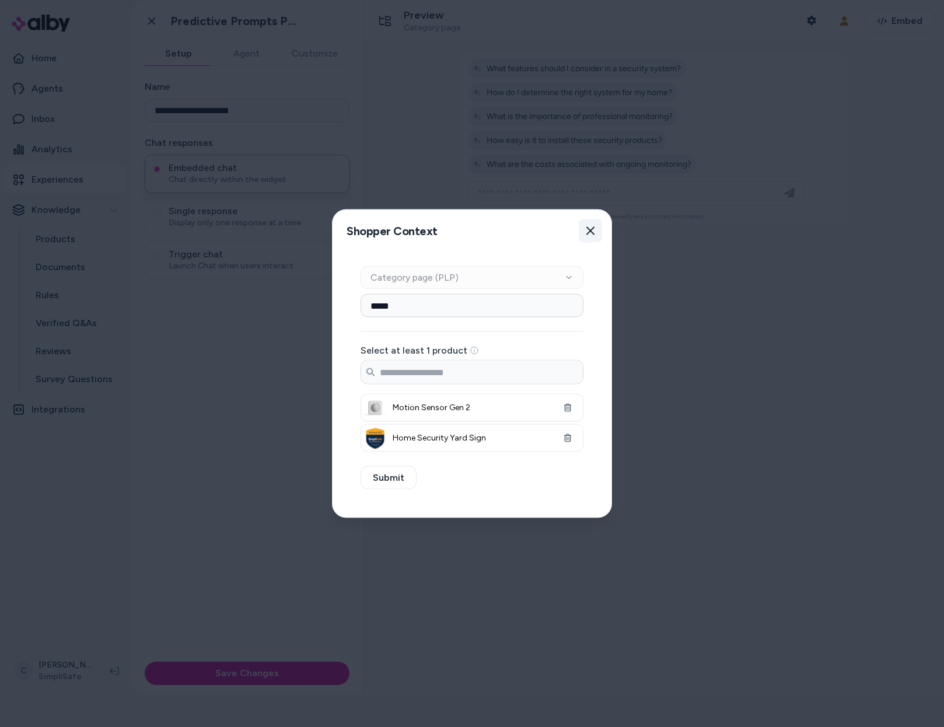
drag, startPoint x: 578, startPoint y: 236, endPoint x: 593, endPoint y: 227, distance: 17.5
click at [579, 236] on div "Shopper Context Pick a shopper context to use for previewing this widget. Close" at bounding box center [472, 231] width 279 height 42
click at [594, 227] on icon "button" at bounding box center [590, 231] width 8 height 8
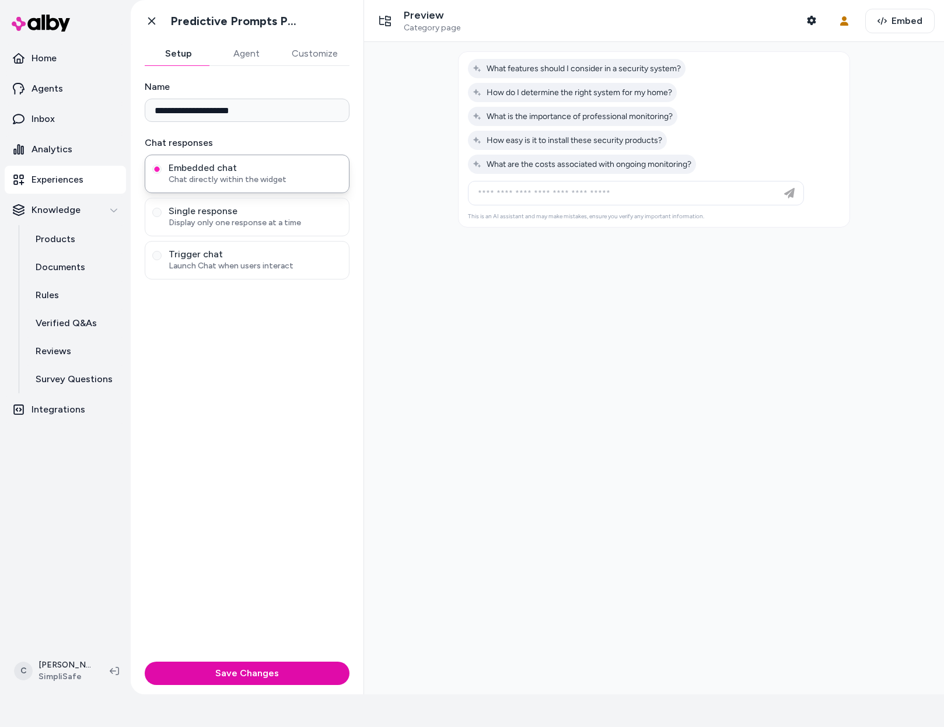
click at [474, 406] on div at bounding box center [654, 368] width 580 height 652
click at [58, 269] on p "Documents" at bounding box center [61, 267] width 50 height 14
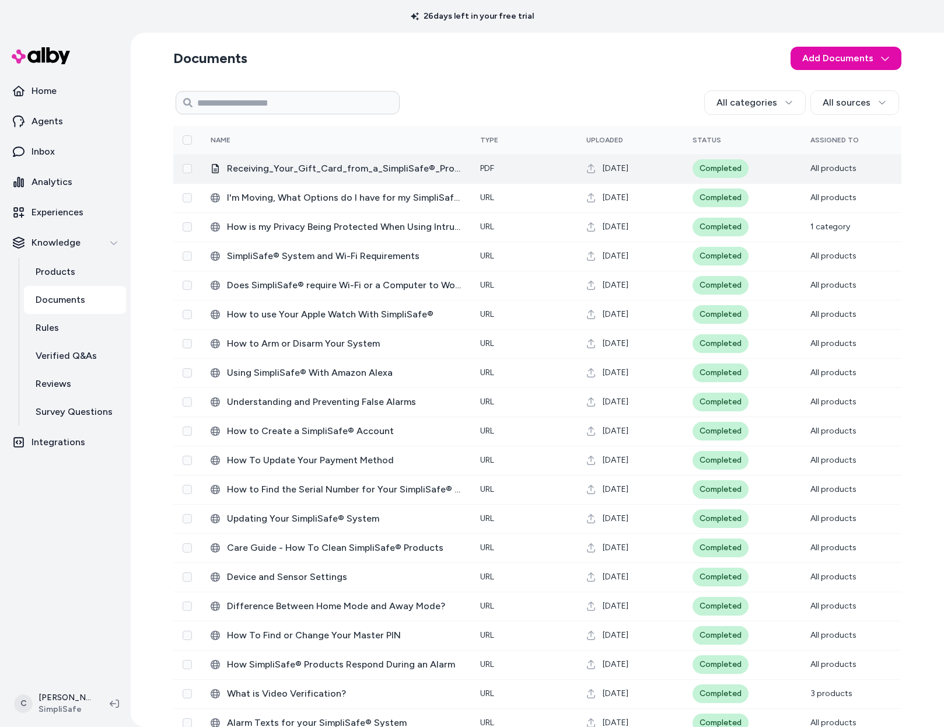
click at [317, 174] on span "Receiving_Your_Gift_Card_from_a_SimpliSafe®_Promotion_or_Offer___SimpliSafe_Sup…" at bounding box center [344, 169] width 235 height 14
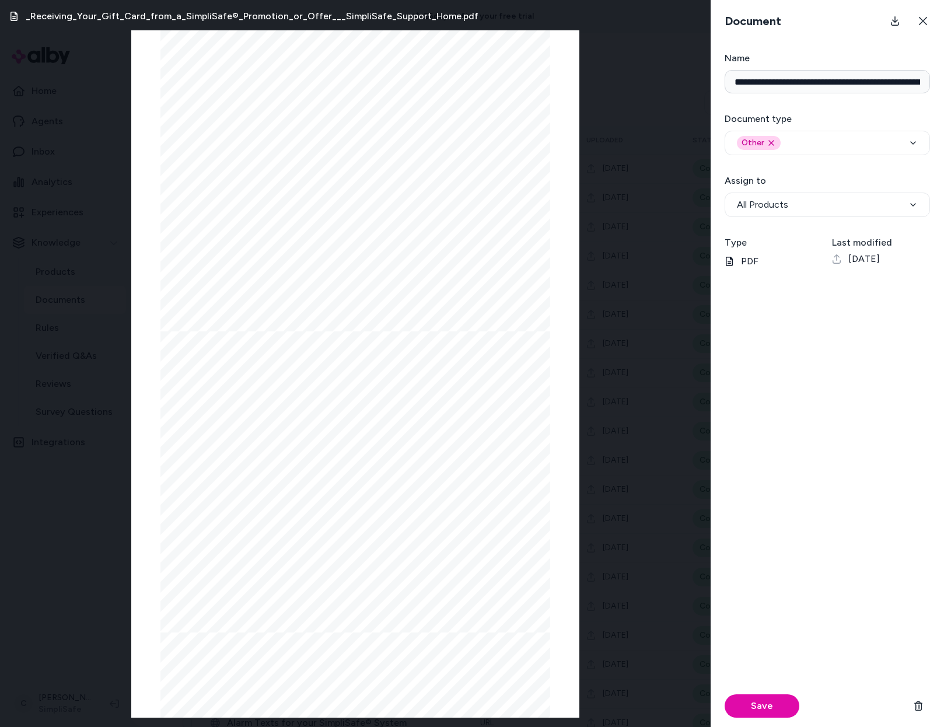
click at [95, 555] on div "_Receiving_Your_Gift_Card_from_a_SimpliSafe®_Promotion_or_Offer___SimpliSafe_Su…" at bounding box center [355, 363] width 711 height 727
click at [916, 20] on button at bounding box center [922, 20] width 23 height 23
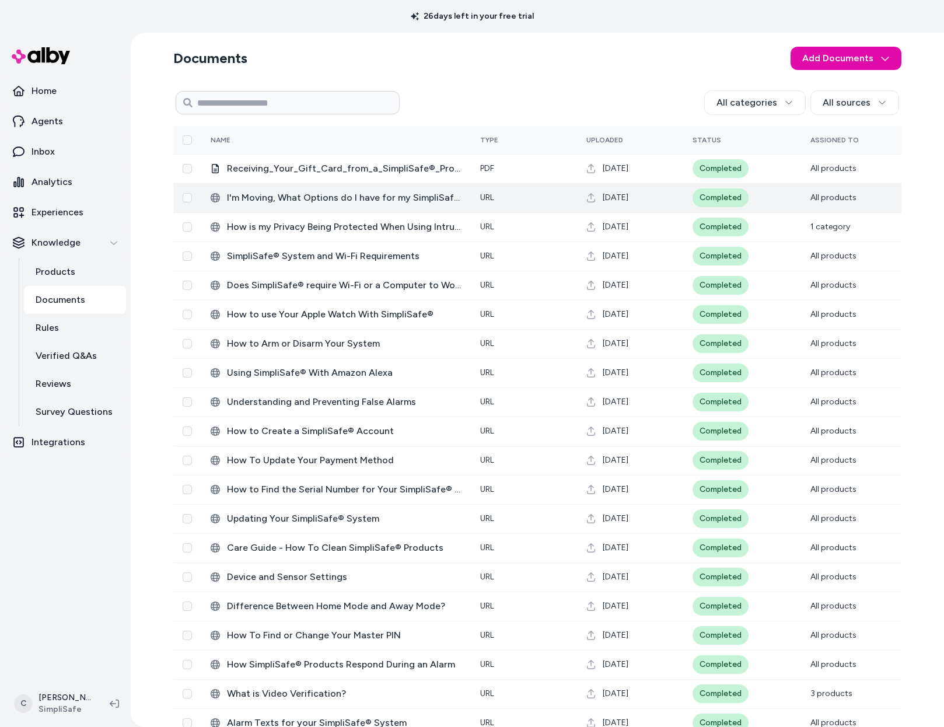
click at [302, 200] on span "‎I'm Moving, What Options do I have for my SimpliSafe® System?" at bounding box center [344, 198] width 235 height 14
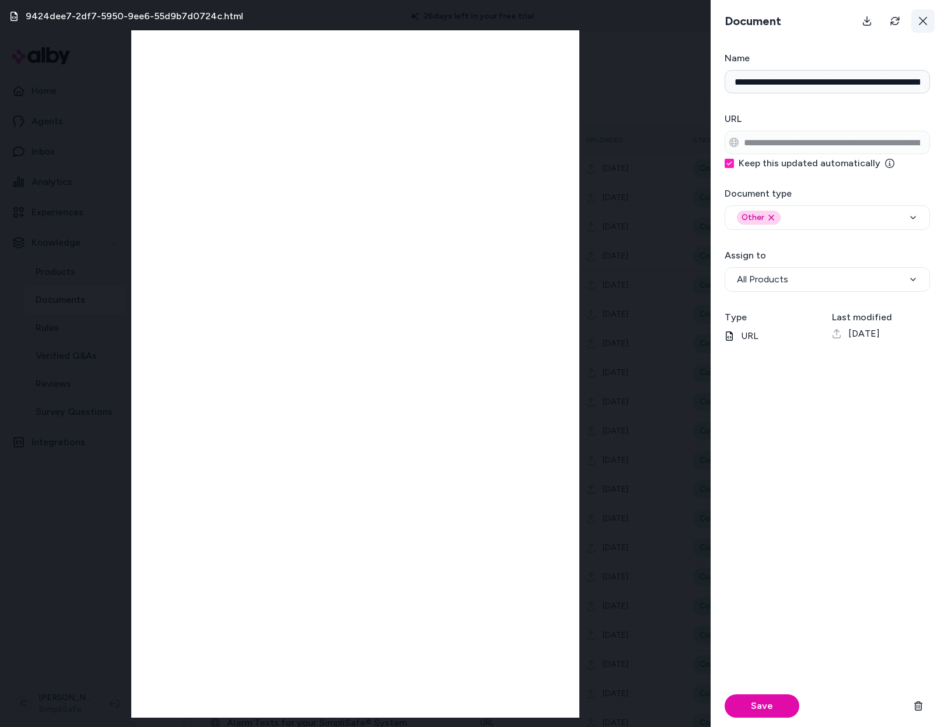
click at [921, 19] on icon at bounding box center [922, 20] width 9 height 9
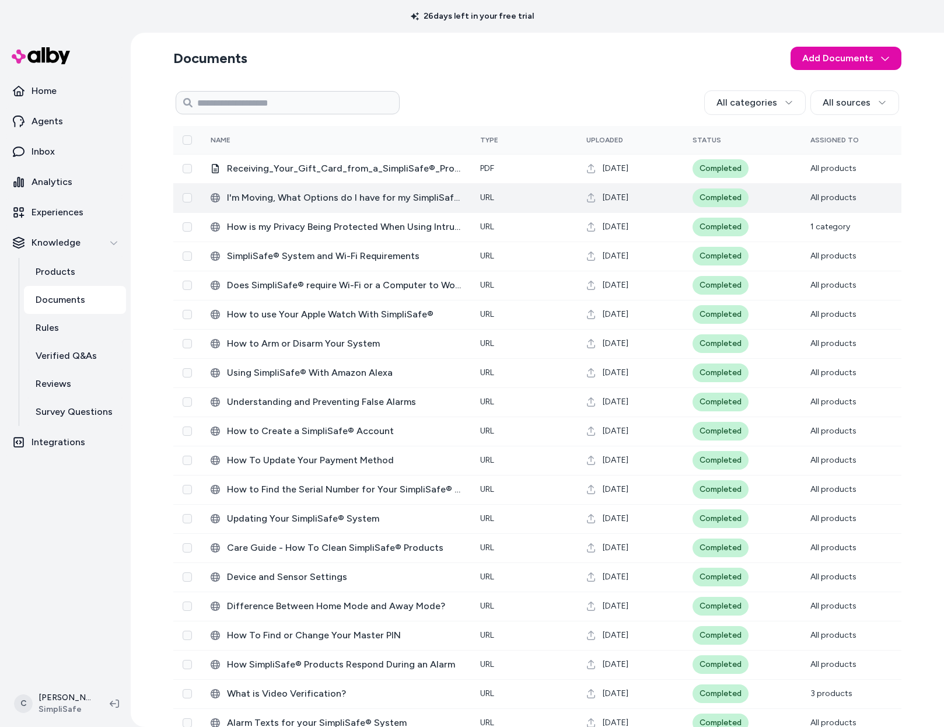
click at [403, 200] on span "‎I'm Moving, What Options do I have for my SimpliSafe® System?" at bounding box center [344, 198] width 235 height 14
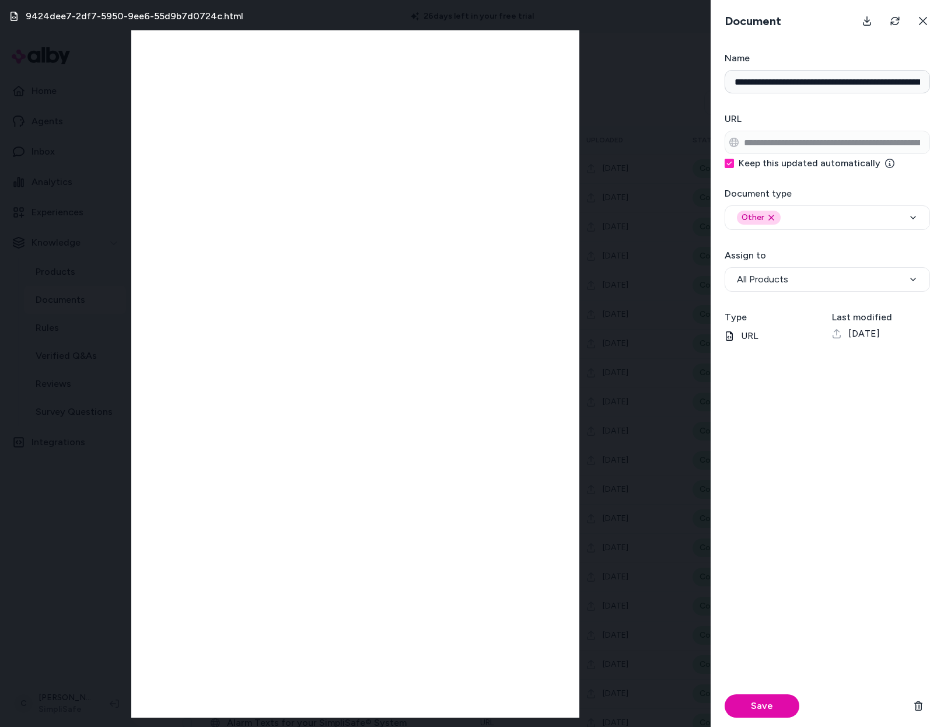
click at [928, 13] on button at bounding box center [922, 20] width 23 height 23
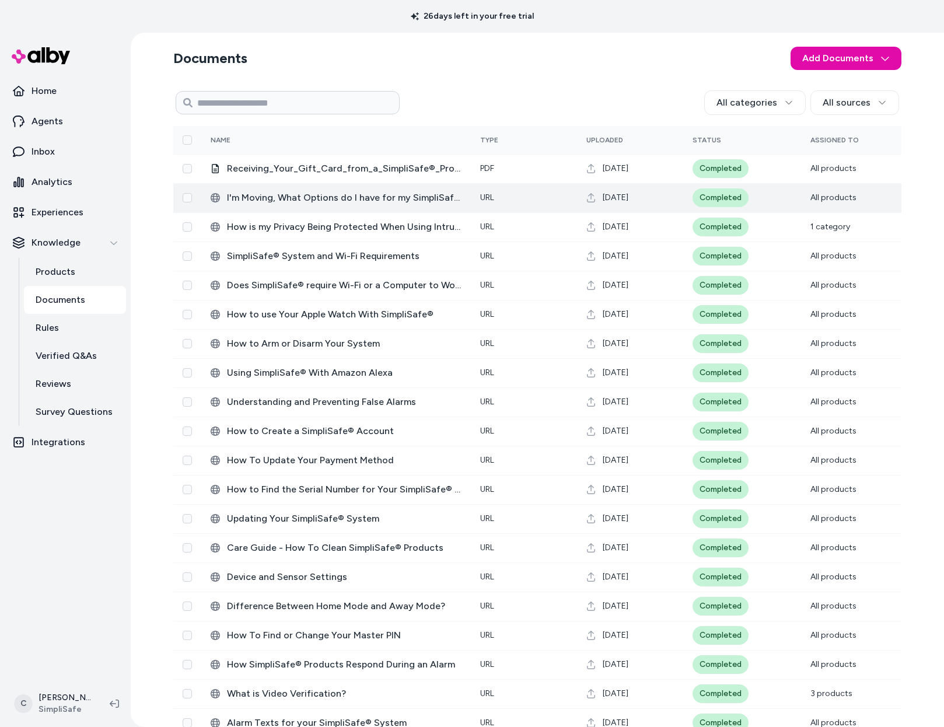
click at [354, 194] on span "‎I'm Moving, What Options do I have for my SimpliSafe® System?" at bounding box center [344, 198] width 235 height 14
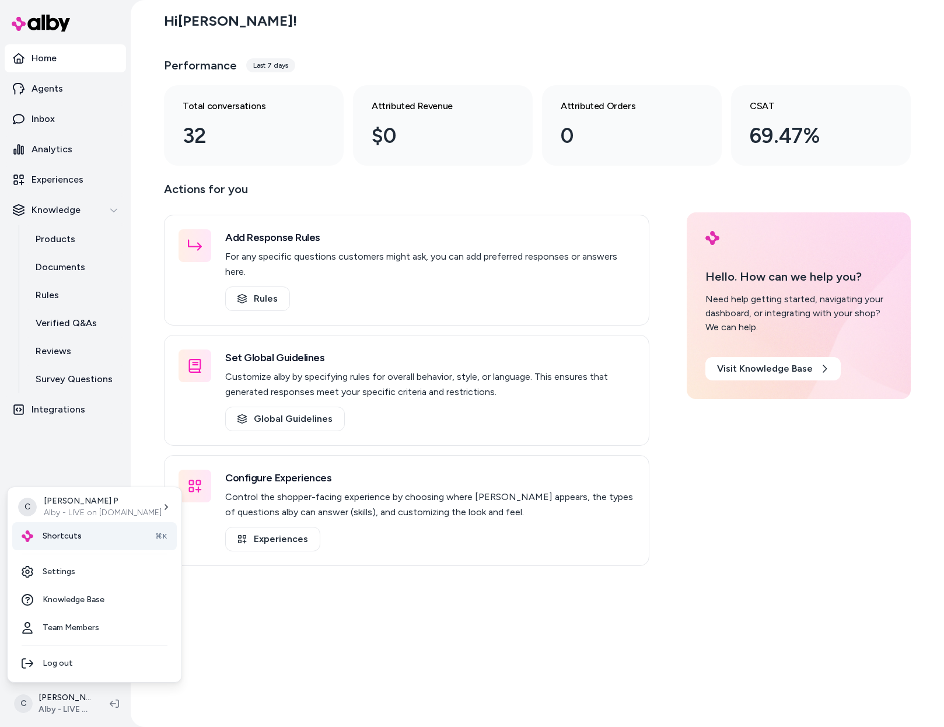
click at [86, 541] on div "Shortcuts ⌘K" at bounding box center [94, 536] width 165 height 28
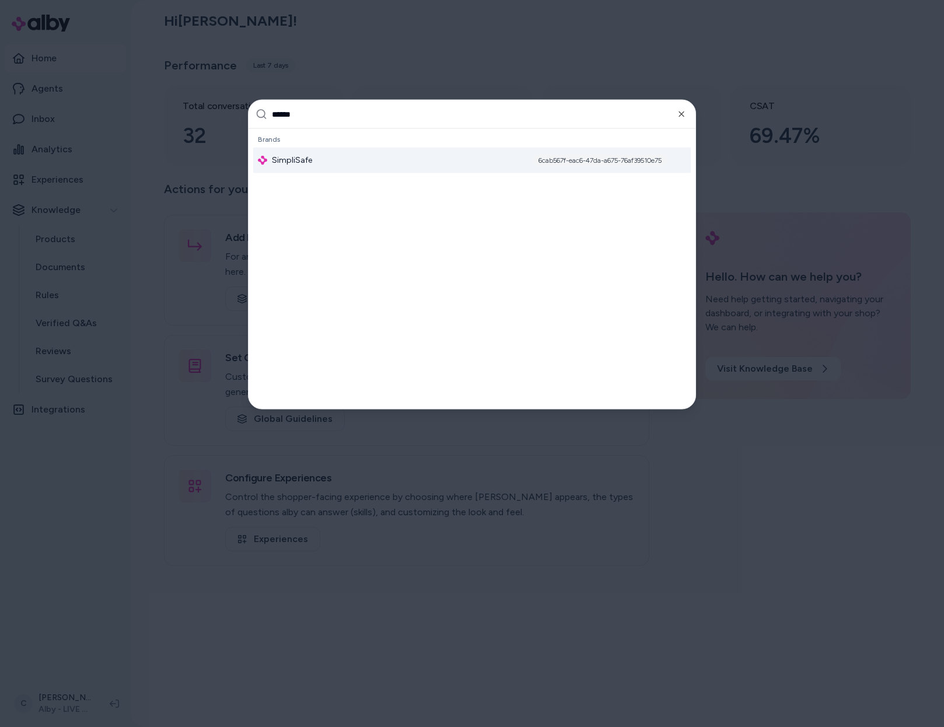
type input "******"
click at [348, 167] on div "SimpliSafe 6cab567f-eac6-47da-a675-76af39510e75" at bounding box center [472, 161] width 438 height 26
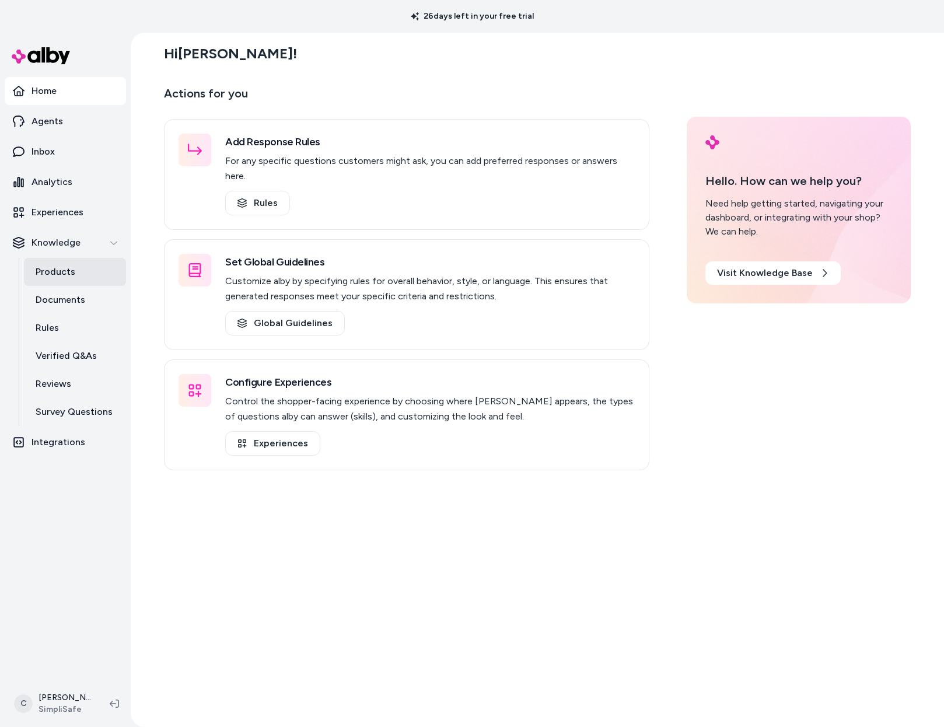
click at [68, 277] on p "Products" at bounding box center [56, 272] width 40 height 14
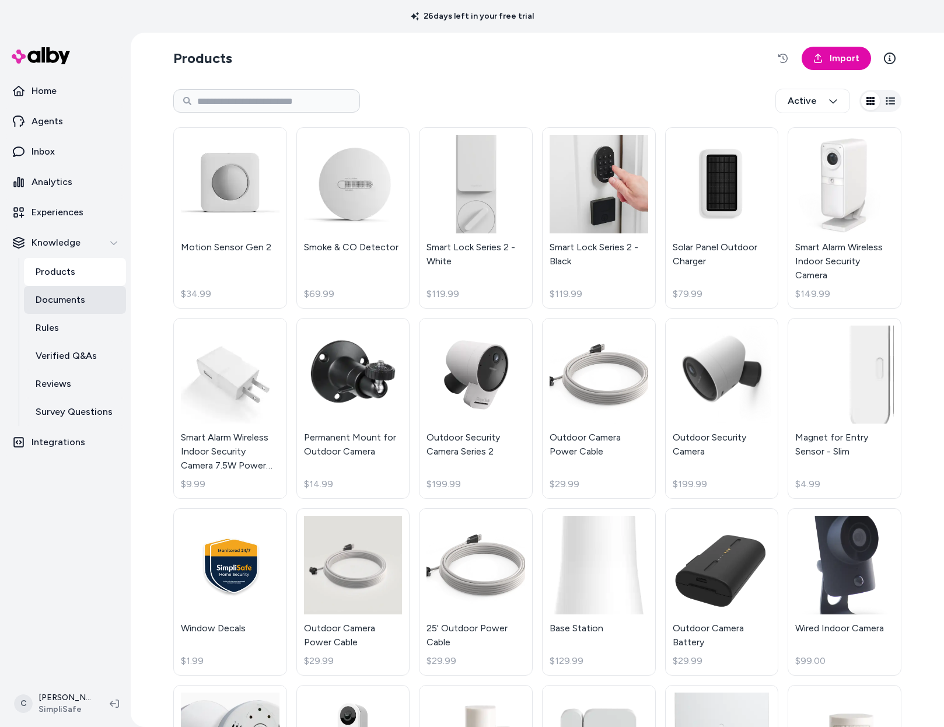
click at [94, 298] on link "Documents" at bounding box center [75, 300] width 102 height 28
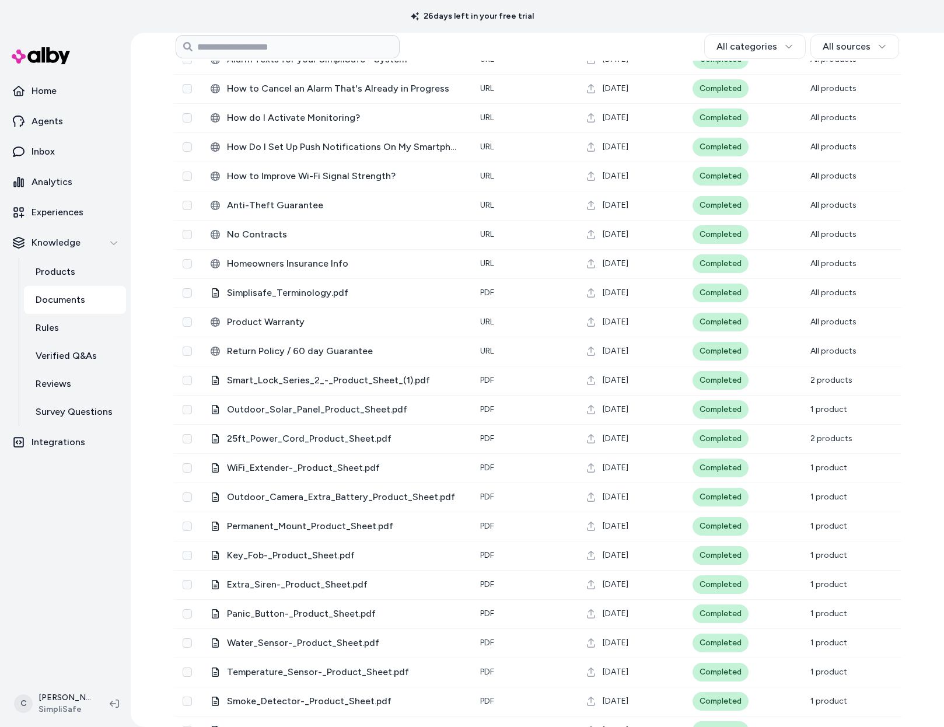
scroll to position [982, 0]
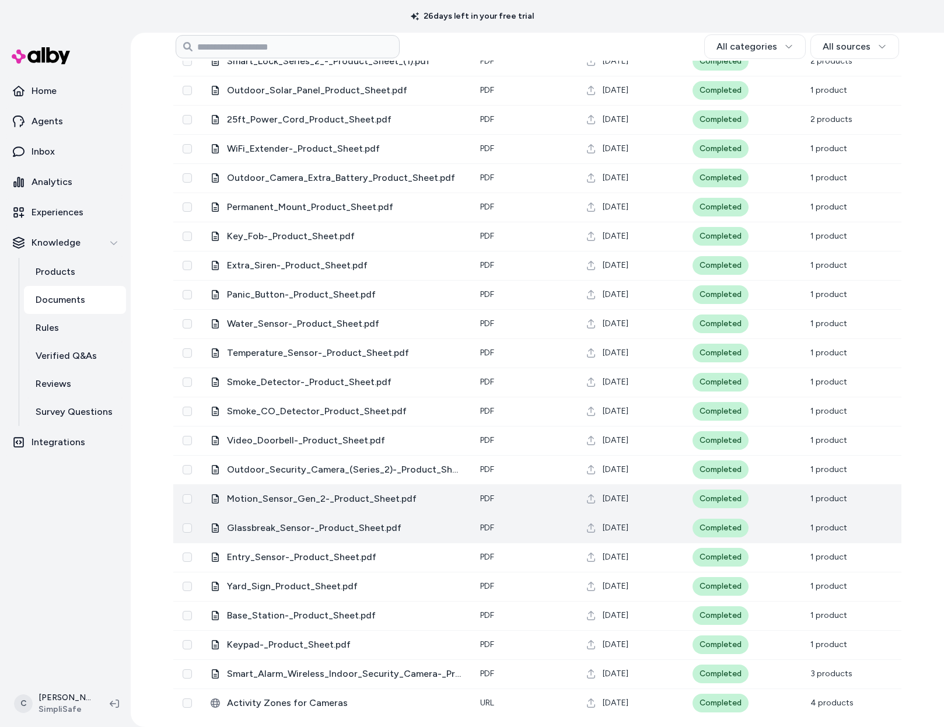
click at [314, 499] on span "Motion_Sensor_Gen_2-_Product_Sheet.pdf" at bounding box center [344, 499] width 235 height 14
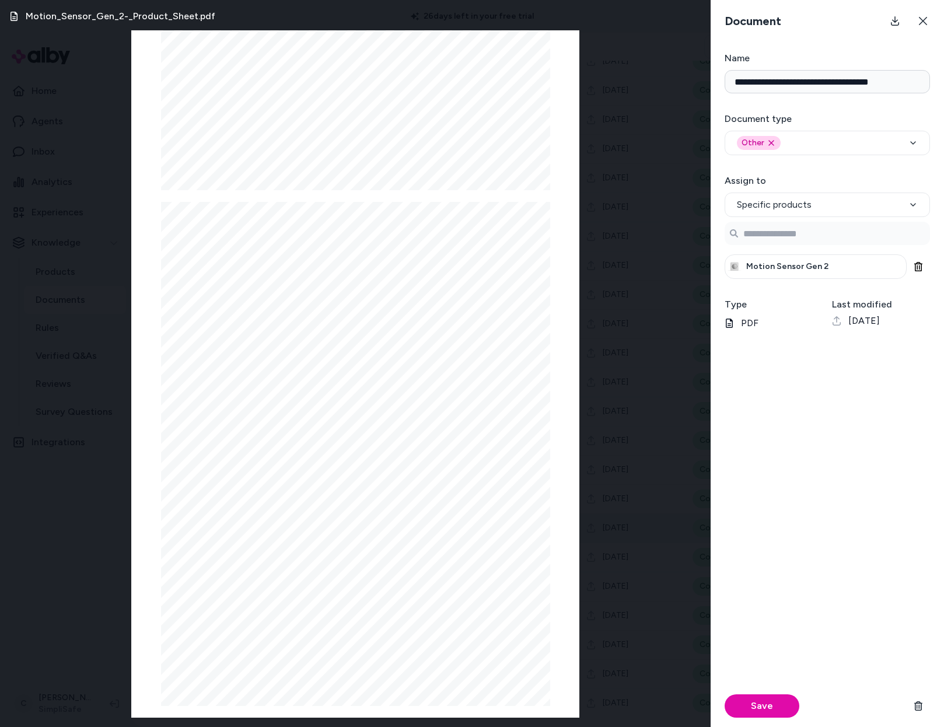
scroll to position [0, 0]
click at [926, 20] on button at bounding box center [922, 20] width 23 height 23
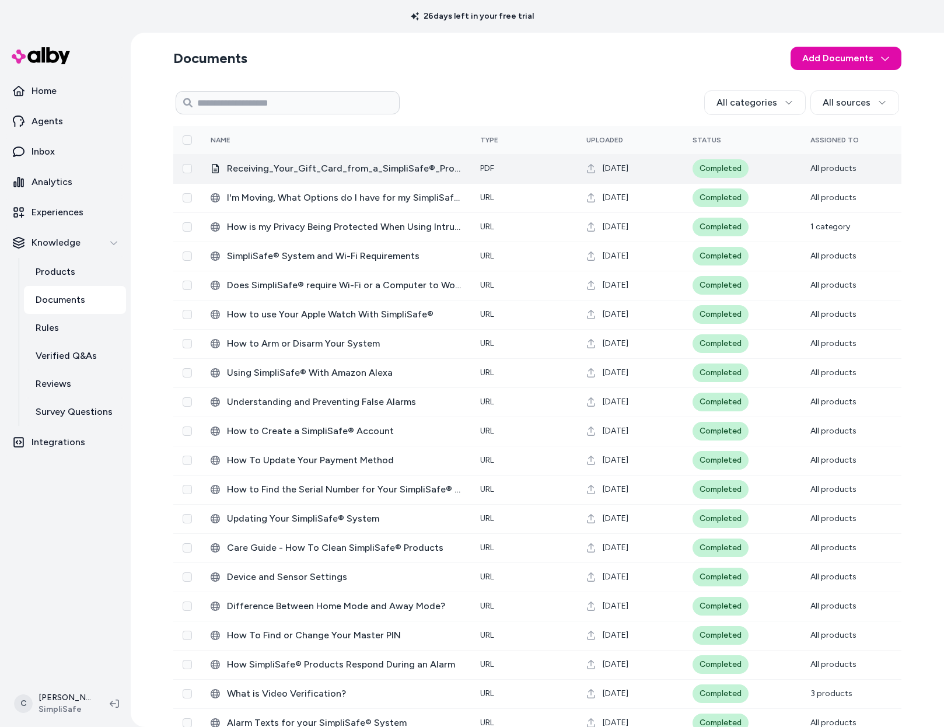
click at [394, 167] on span "Receiving_Your_Gift_Card_from_a_SimpliSafe®_Promotion_or_Offer___SimpliSafe_Sup…" at bounding box center [344, 169] width 235 height 14
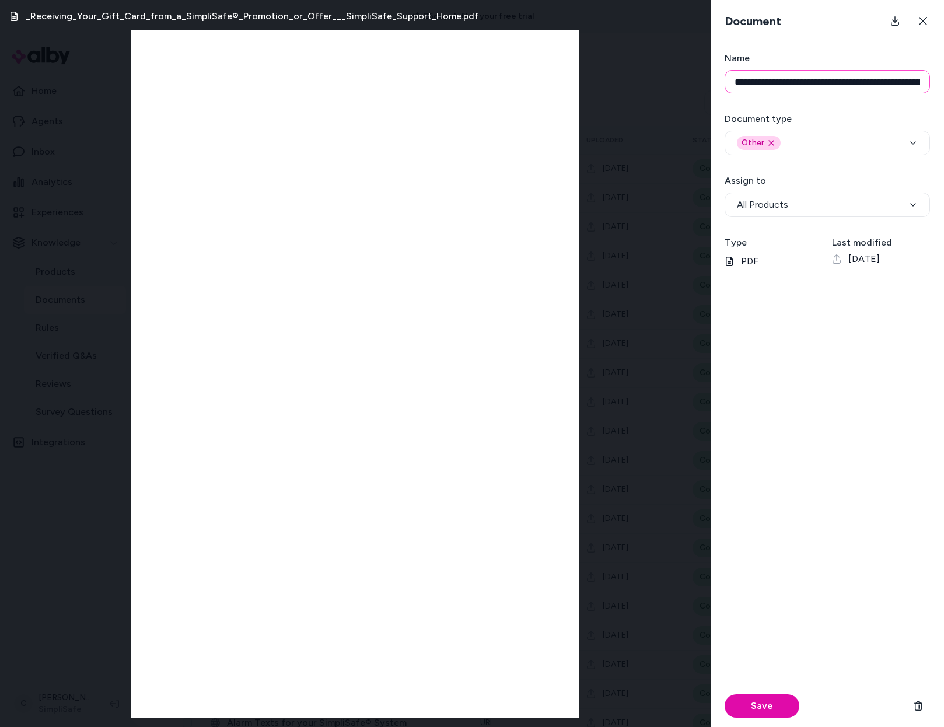
drag, startPoint x: 818, startPoint y: 90, endPoint x: 794, endPoint y: 90, distance: 23.9
click at [794, 90] on input "**********" at bounding box center [827, 81] width 205 height 23
click at [933, 15] on button at bounding box center [922, 20] width 23 height 23
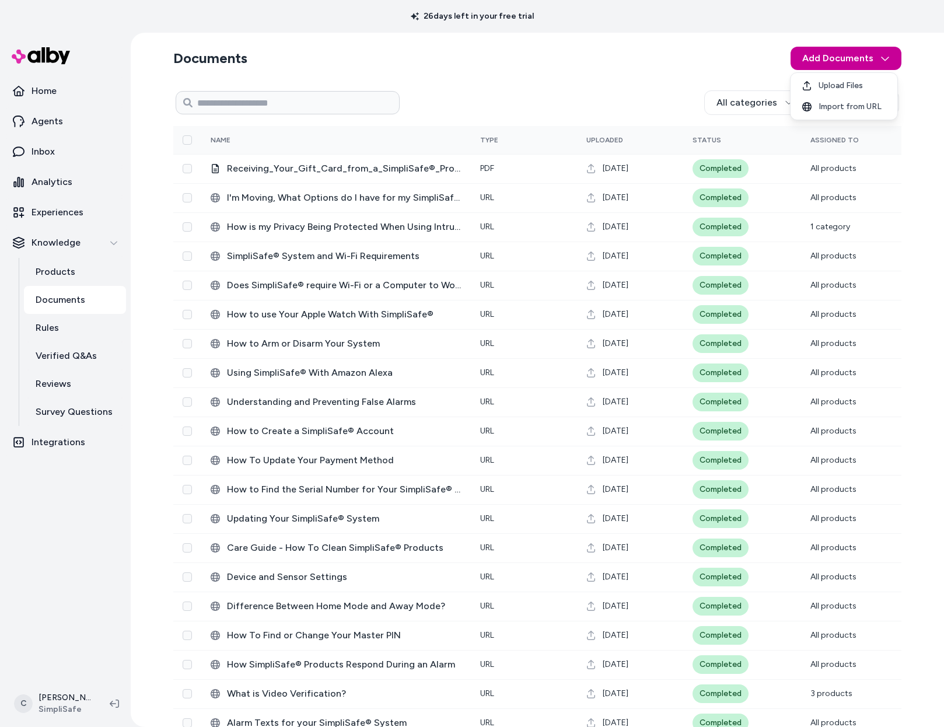
click at [855, 60] on html "26 days left in your free trial Home Agents Inbox Analytics Experiences Knowled…" at bounding box center [472, 363] width 944 height 727
click at [701, 60] on html "26 days left in your free trial Home Agents Inbox Analytics Experiences Knowled…" at bounding box center [472, 363] width 944 height 727
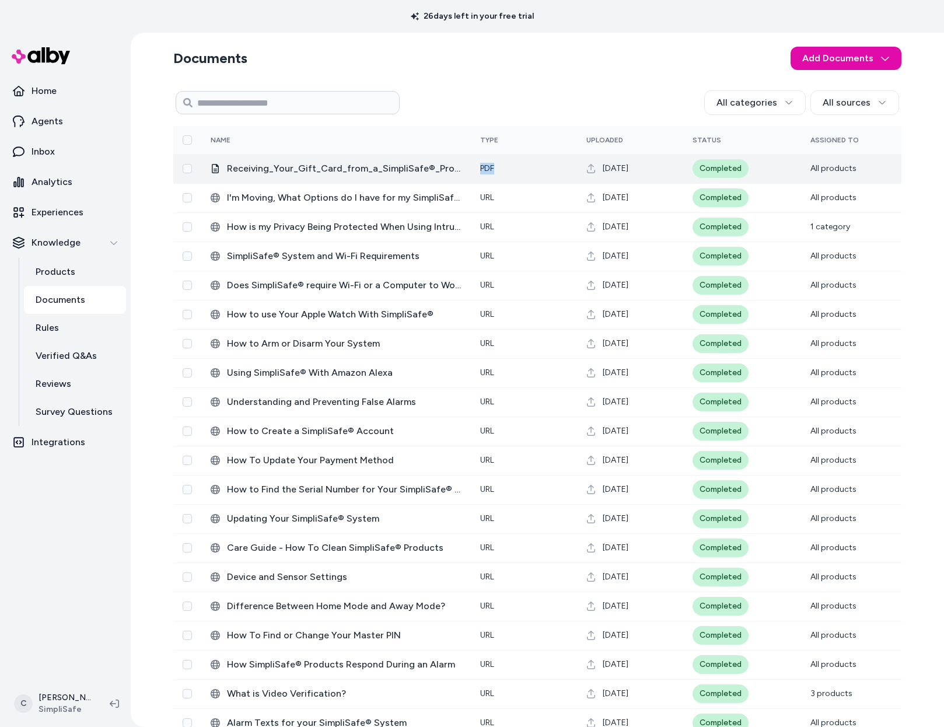
drag, startPoint x: 489, startPoint y: 166, endPoint x: 442, endPoint y: 171, distance: 47.5
click at [442, 171] on tr "Receiving_Your_Gift_Card_from_a_SimpliSafe®_Promotion_or_Offer___SimpliSafe_Sup…" at bounding box center [537, 168] width 728 height 29
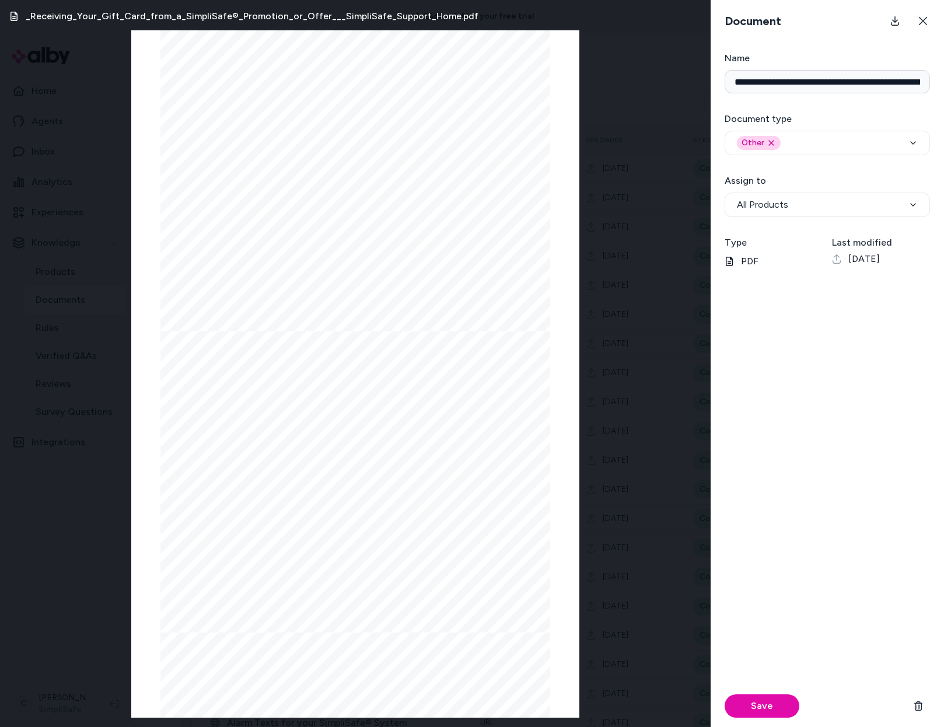
click at [929, 19] on button at bounding box center [922, 20] width 23 height 23
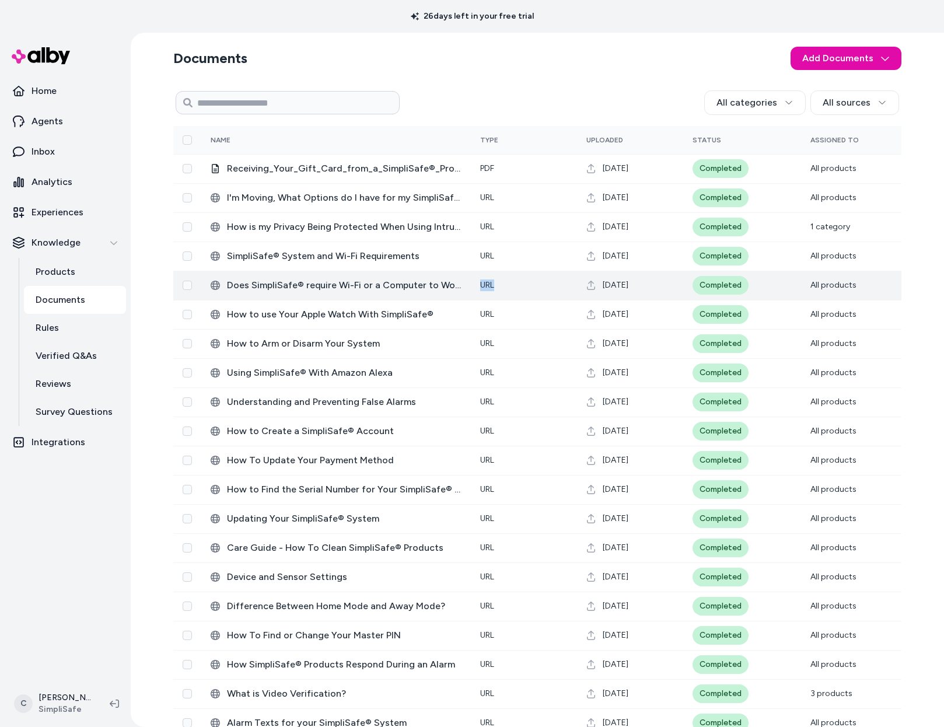
drag, startPoint x: 495, startPoint y: 282, endPoint x: 446, endPoint y: 281, distance: 49.6
click at [446, 281] on tr "‎Does SimpliSafe® require Wi-Fi or a Computer to Work? URL [DATE] Completed All…" at bounding box center [537, 285] width 728 height 29
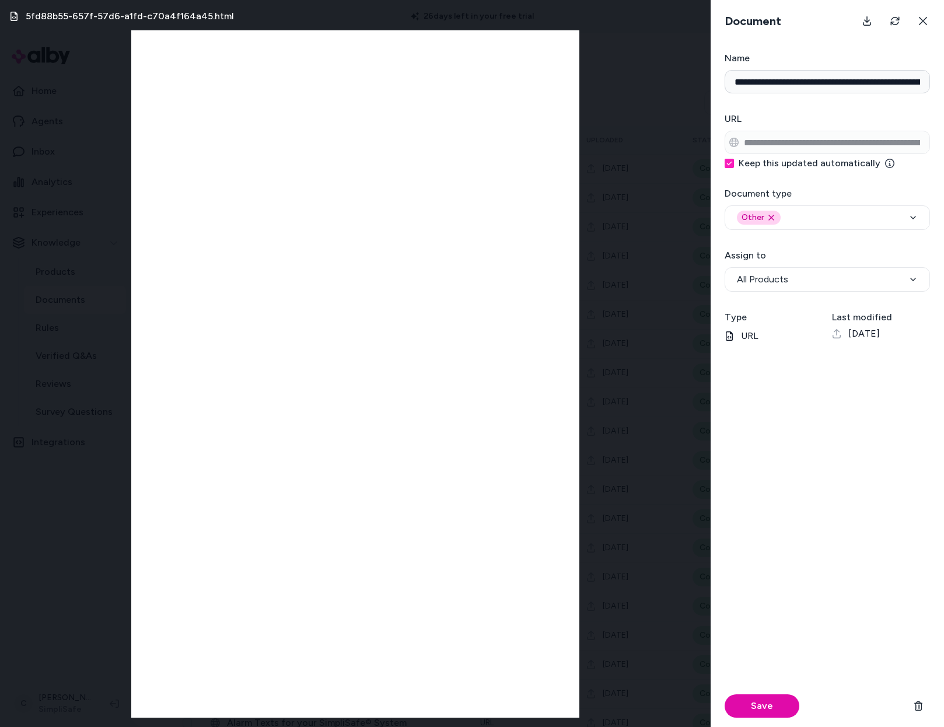
drag, startPoint x: 929, startPoint y: 22, endPoint x: 910, endPoint y: 49, distance: 33.5
click at [929, 22] on button at bounding box center [922, 20] width 23 height 23
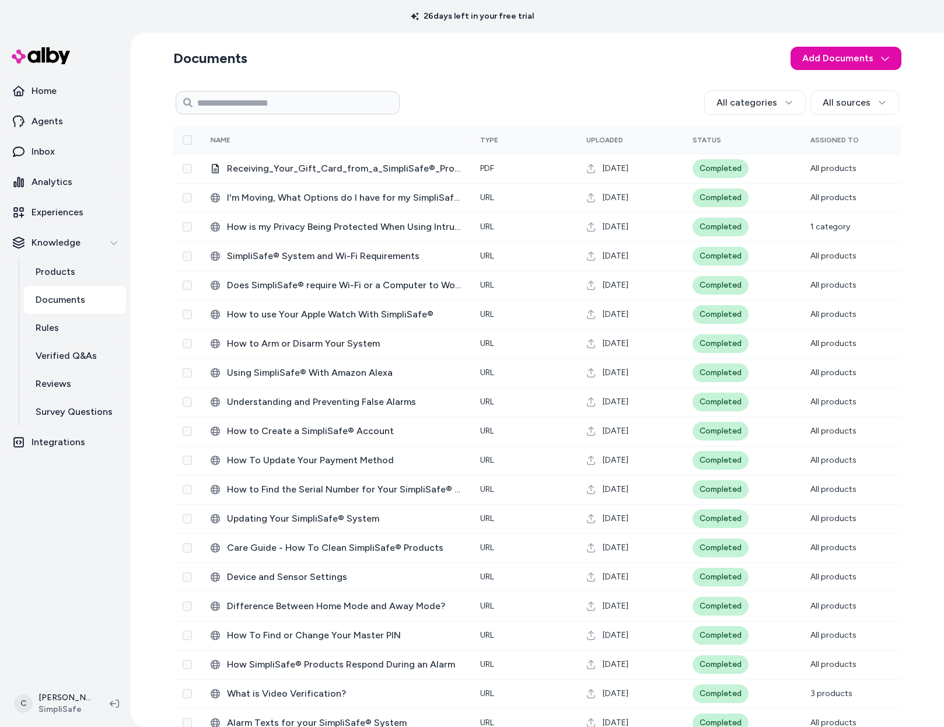
click at [72, 684] on div "C [PERSON_NAME]" at bounding box center [65, 703] width 131 height 47
click at [70, 703] on html "26 days left in your free trial Home Agents Inbox Analytics Experiences Knowled…" at bounding box center [472, 363] width 944 height 727
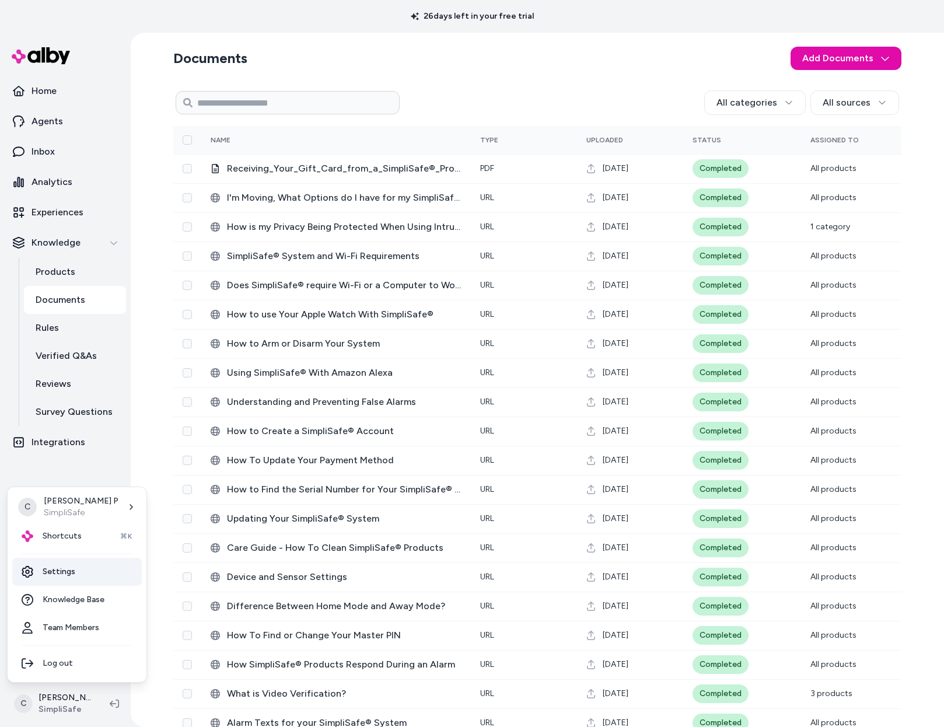
click at [97, 573] on link "Settings" at bounding box center [77, 572] width 130 height 28
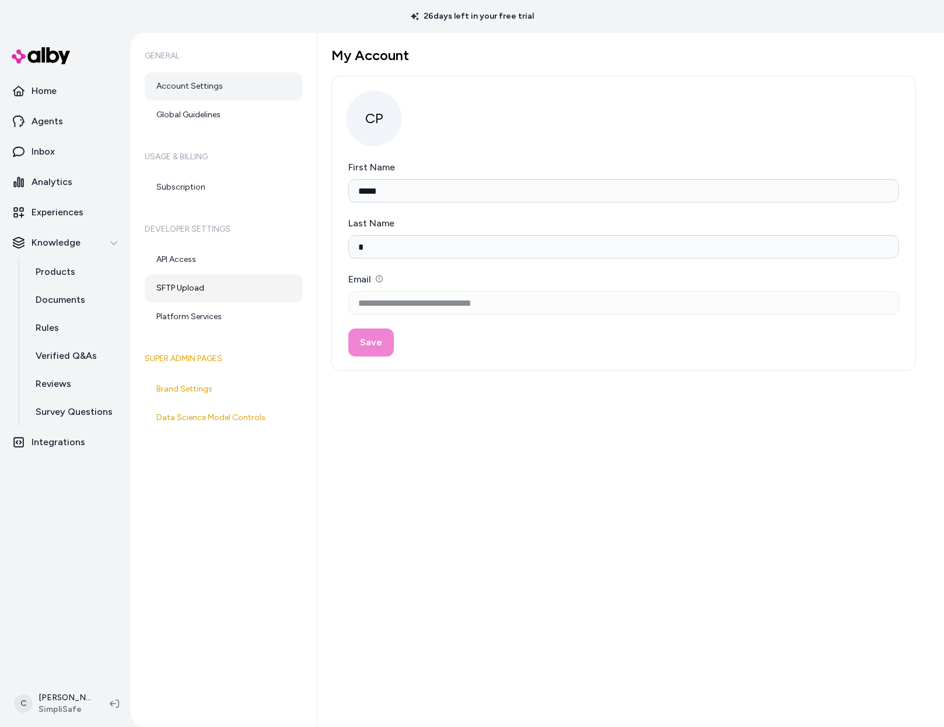
click at [213, 282] on link "SFTP Upload" at bounding box center [224, 288] width 158 height 28
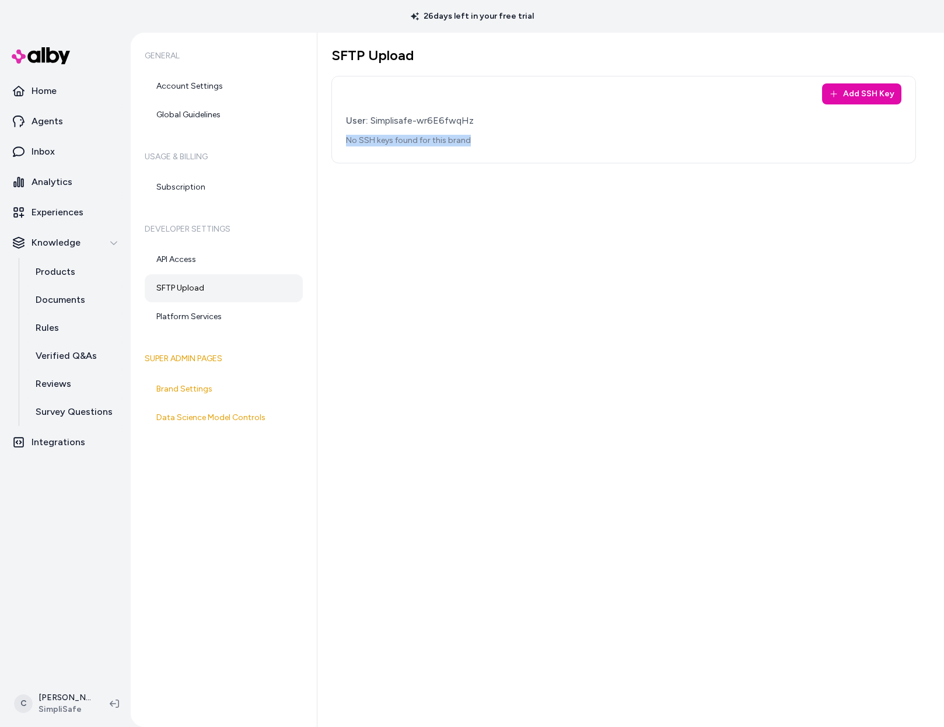
drag, startPoint x: 415, startPoint y: 131, endPoint x: 401, endPoint y: 134, distance: 14.2
click at [399, 133] on div "User: Simplisafe-wr6E6fwqHz No SSH keys found for this brand" at bounding box center [623, 130] width 555 height 33
click at [402, 135] on p "No SSH keys found for this brand" at bounding box center [623, 141] width 555 height 12
drag, startPoint x: 405, startPoint y: 137, endPoint x: 477, endPoint y: 135, distance: 71.8
click at [464, 134] on div "User: Simplisafe-wr6E6fwqHz No SSH keys found for this brand" at bounding box center [623, 130] width 555 height 33
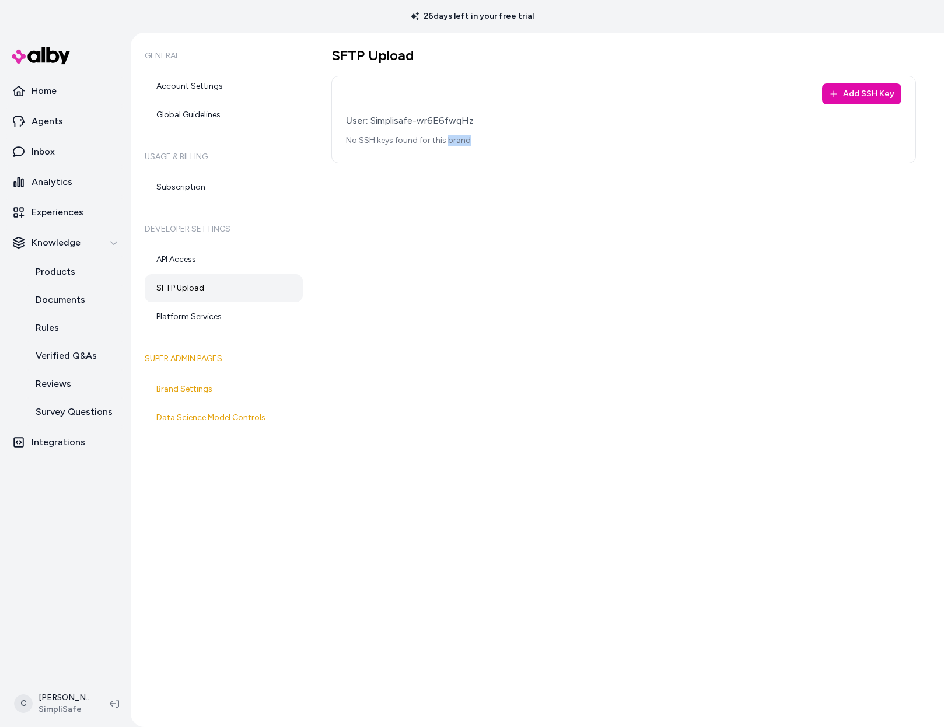
drag, startPoint x: 477, startPoint y: 135, endPoint x: 362, endPoint y: 138, distance: 115.0
click at [449, 135] on p "No SSH keys found for this brand" at bounding box center [623, 141] width 555 height 12
